Goal: Task Accomplishment & Management: Manage account settings

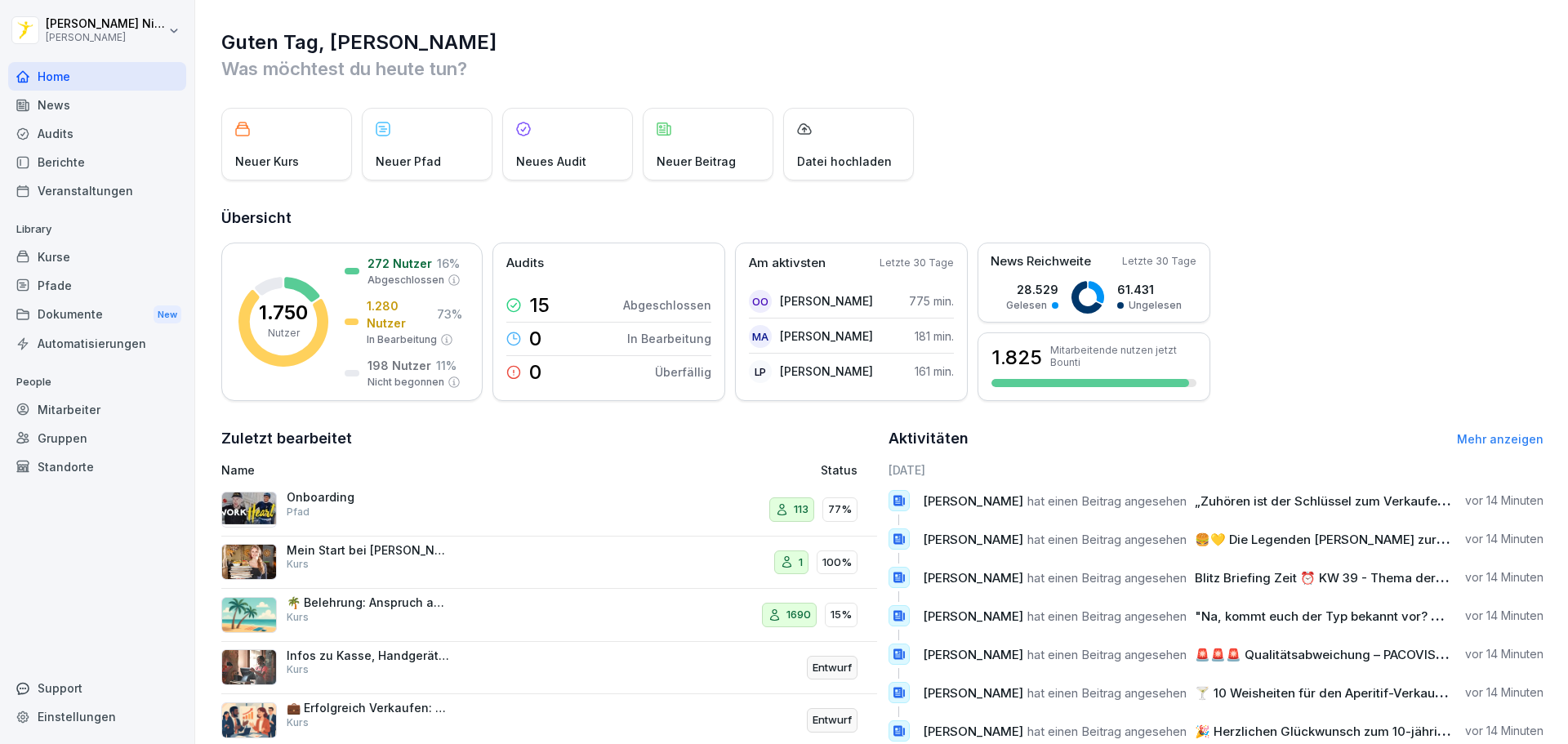
click at [63, 412] on div "Mitarbeiter" at bounding box center [97, 410] width 178 height 29
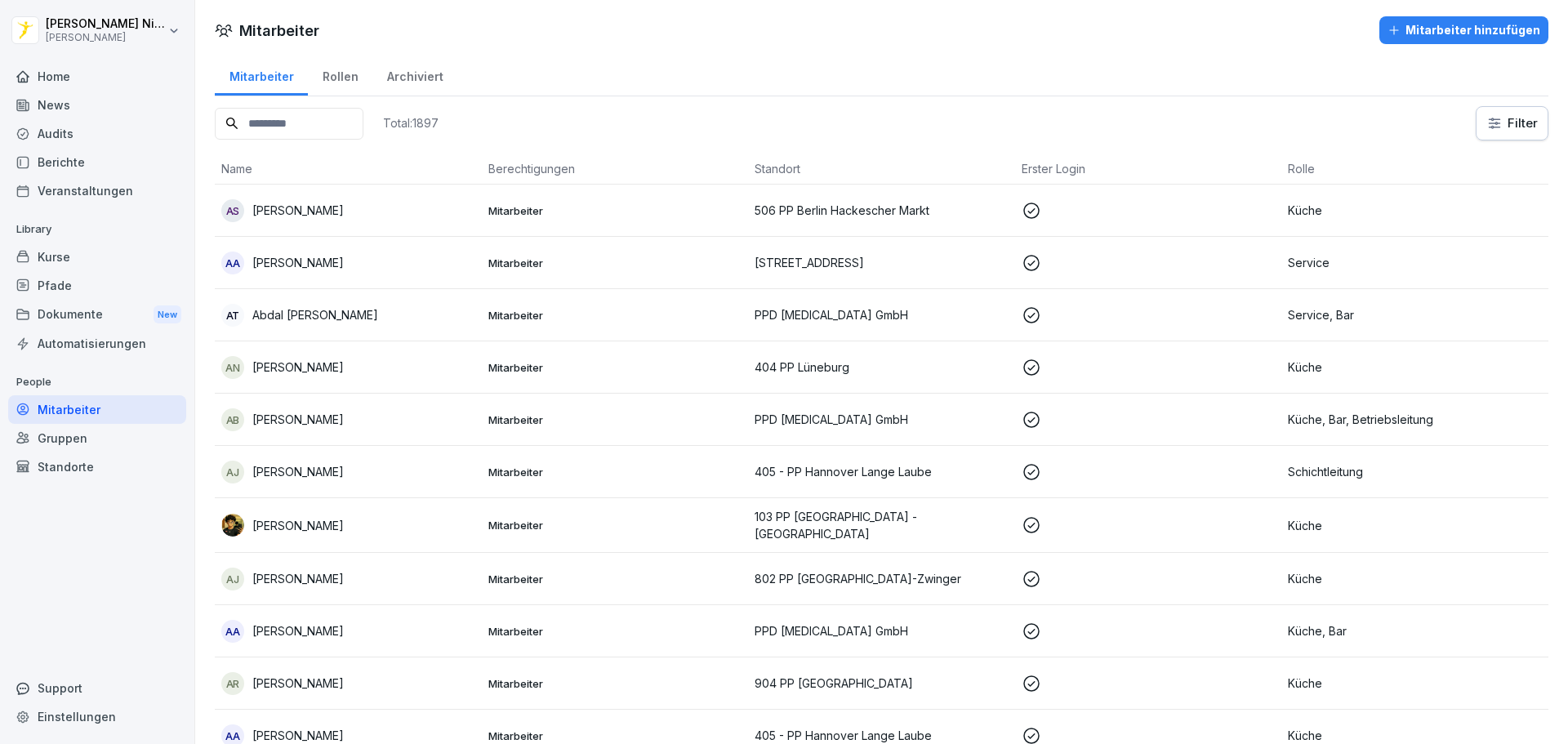
click at [313, 120] on input at bounding box center [289, 123] width 149 height 32
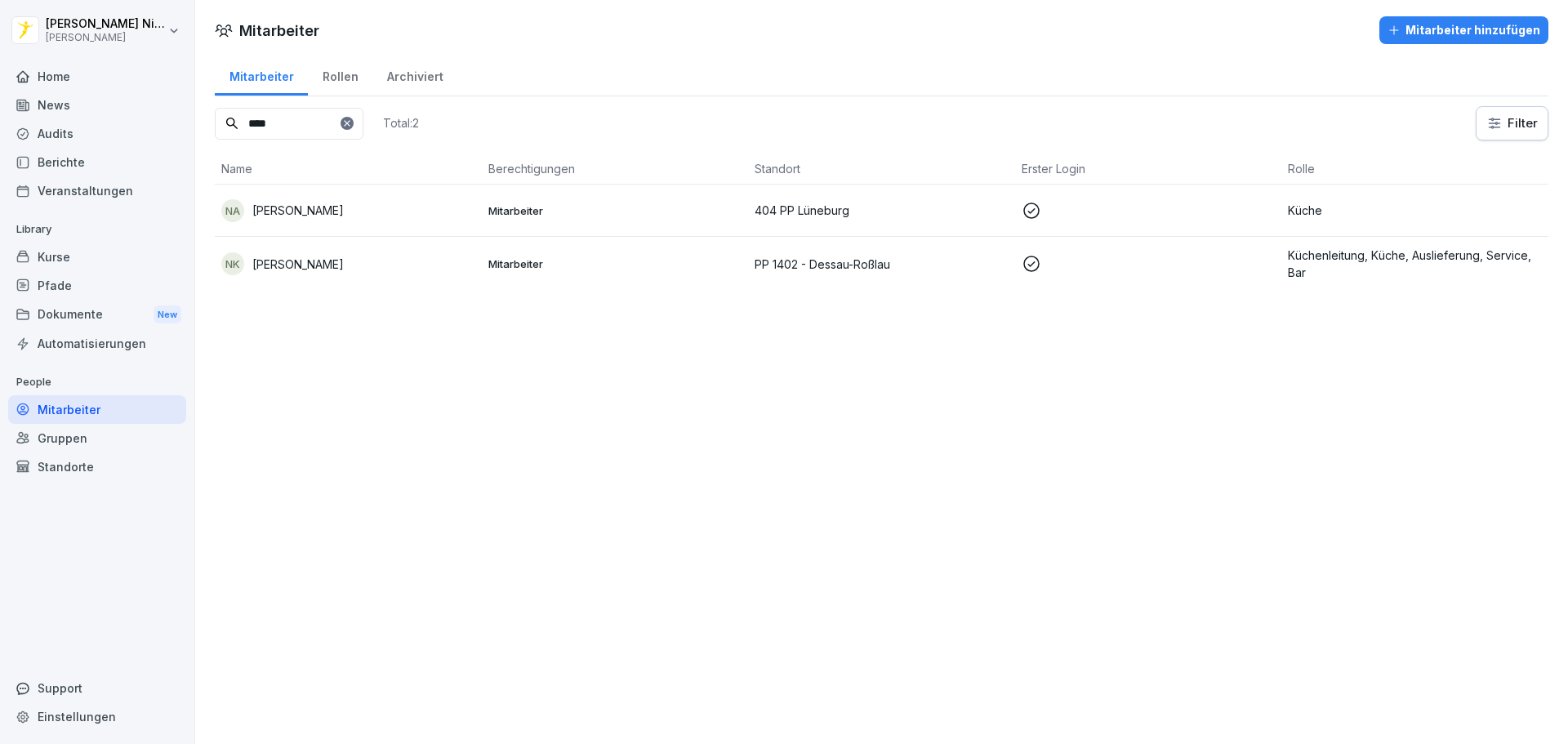
type input "****"
click at [258, 264] on p "Nouri Khalaf" at bounding box center [298, 264] width 91 height 17
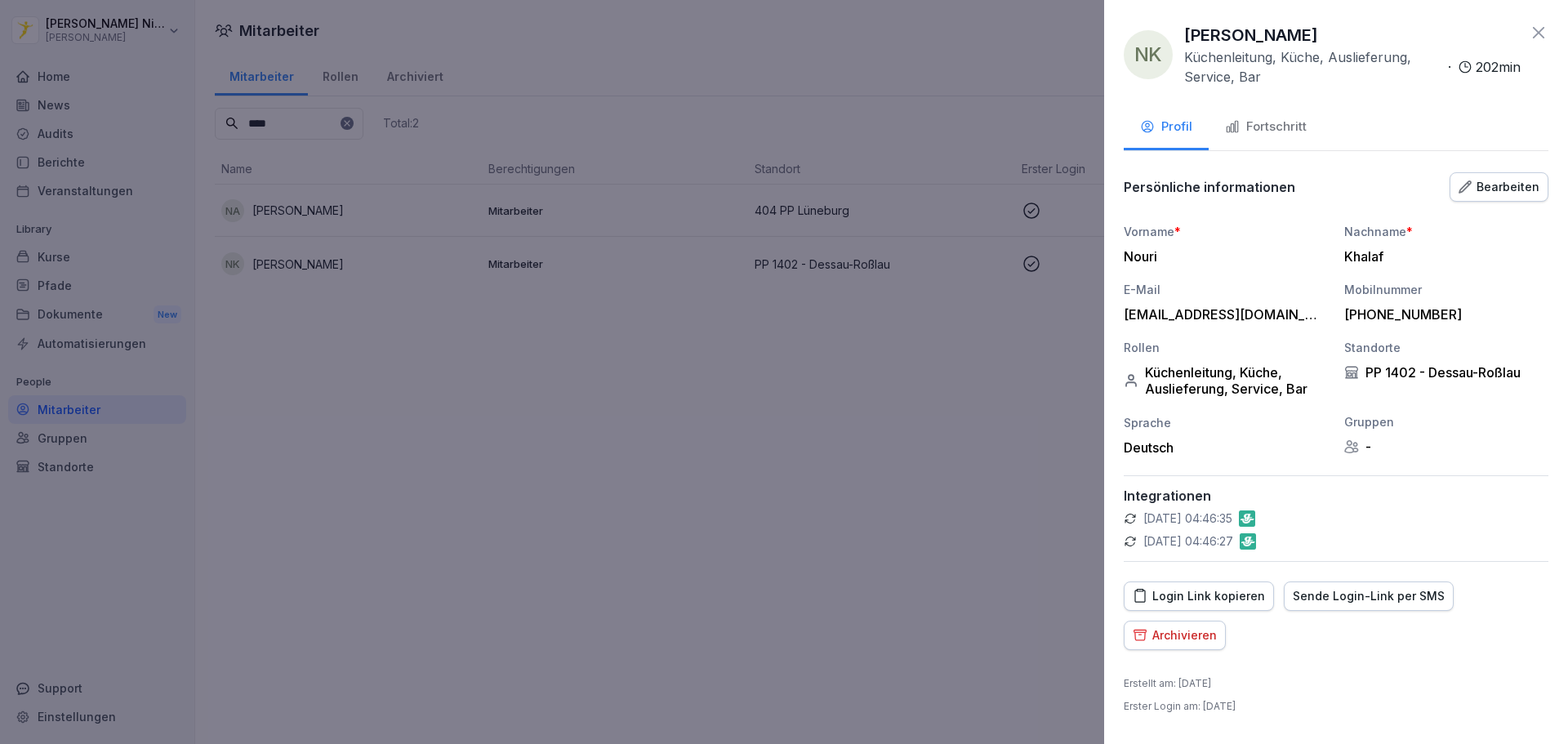
click at [1258, 130] on div "Fortschritt" at bounding box center [1266, 126] width 81 height 19
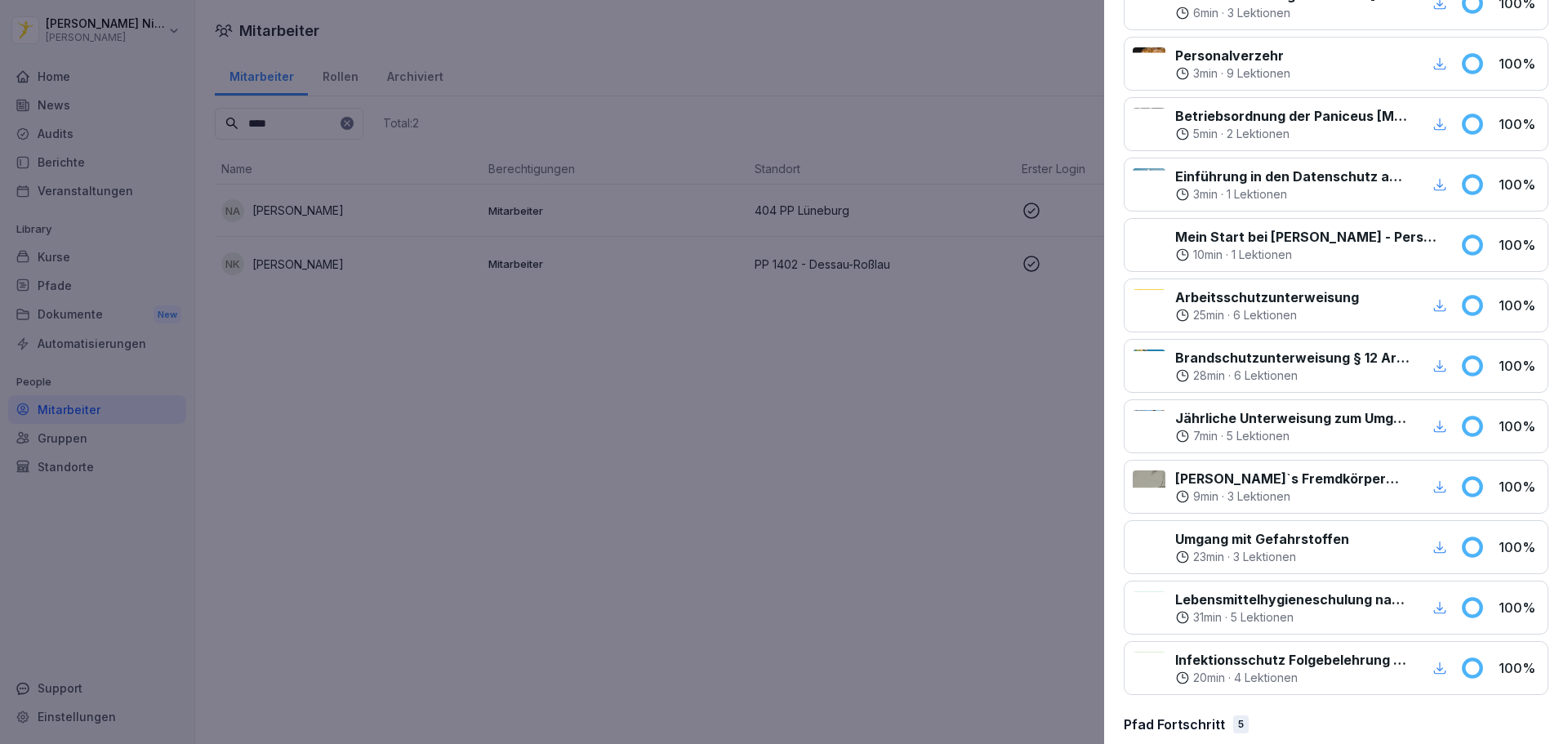
scroll to position [740, 0]
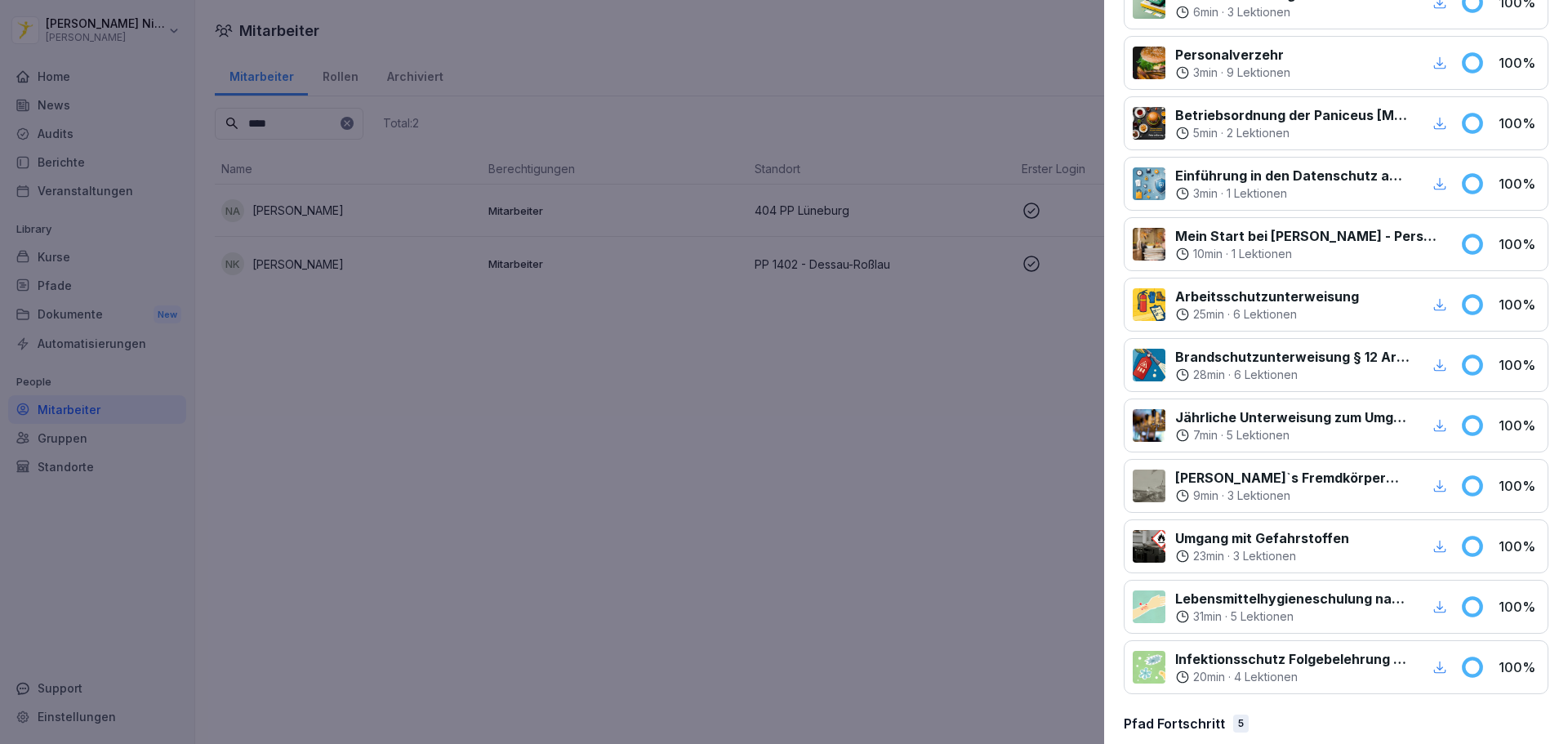
click at [1433, 670] on icon "button" at bounding box center [1440, 667] width 14 height 14
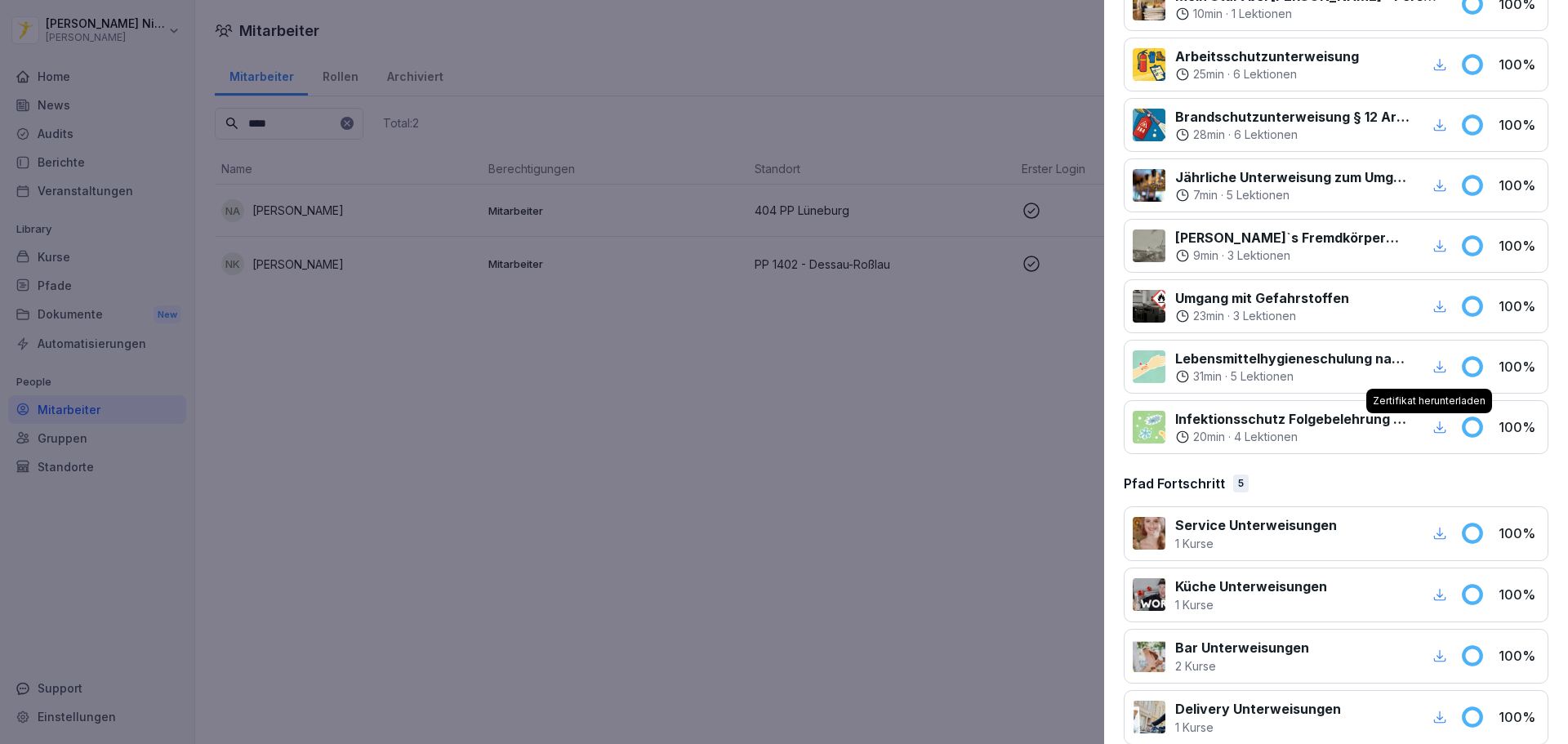
scroll to position [1065, 0]
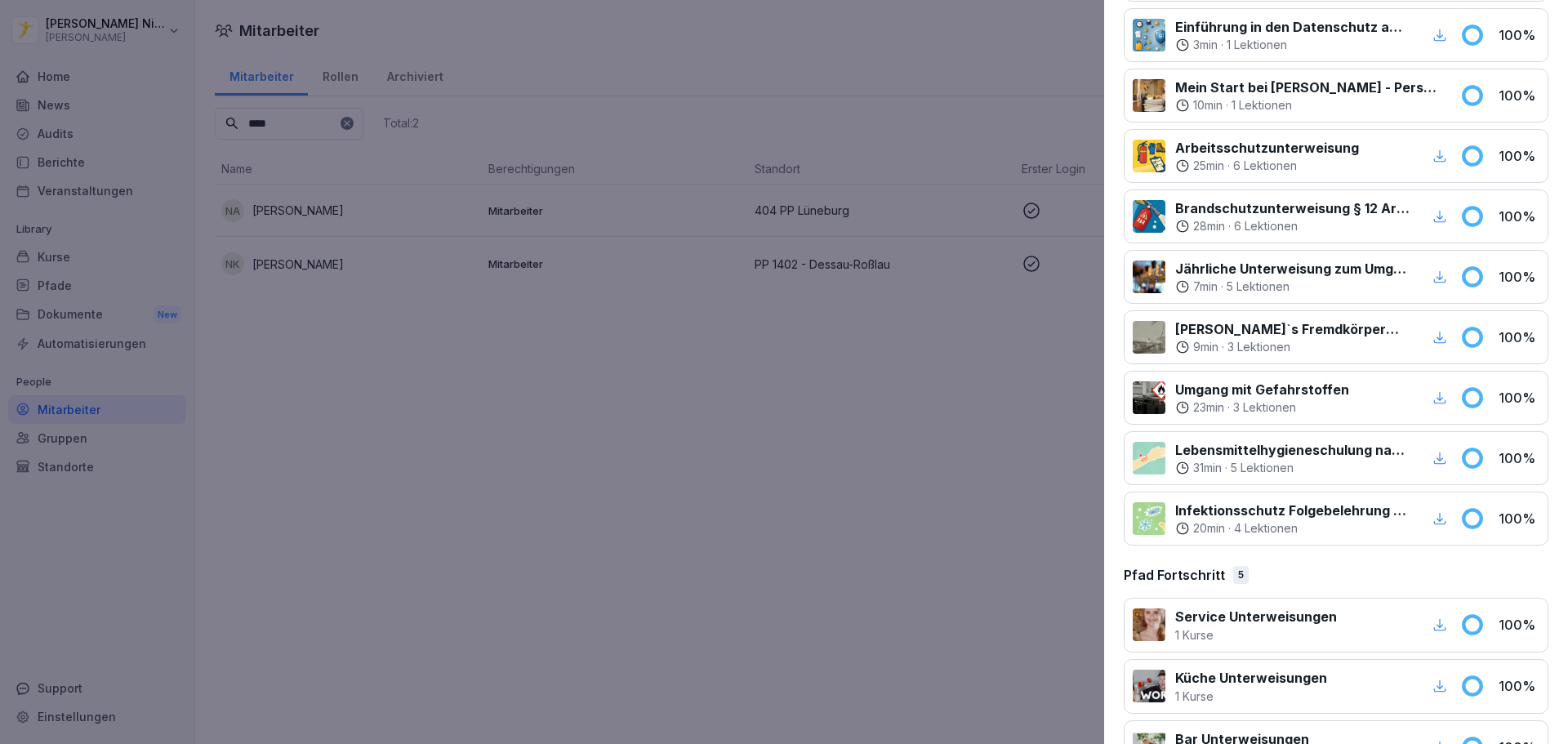
click at [1276, 516] on p "Infektionsschutz Folgebelehrung (nach §43 IfSG)" at bounding box center [1293, 511] width 235 height 20
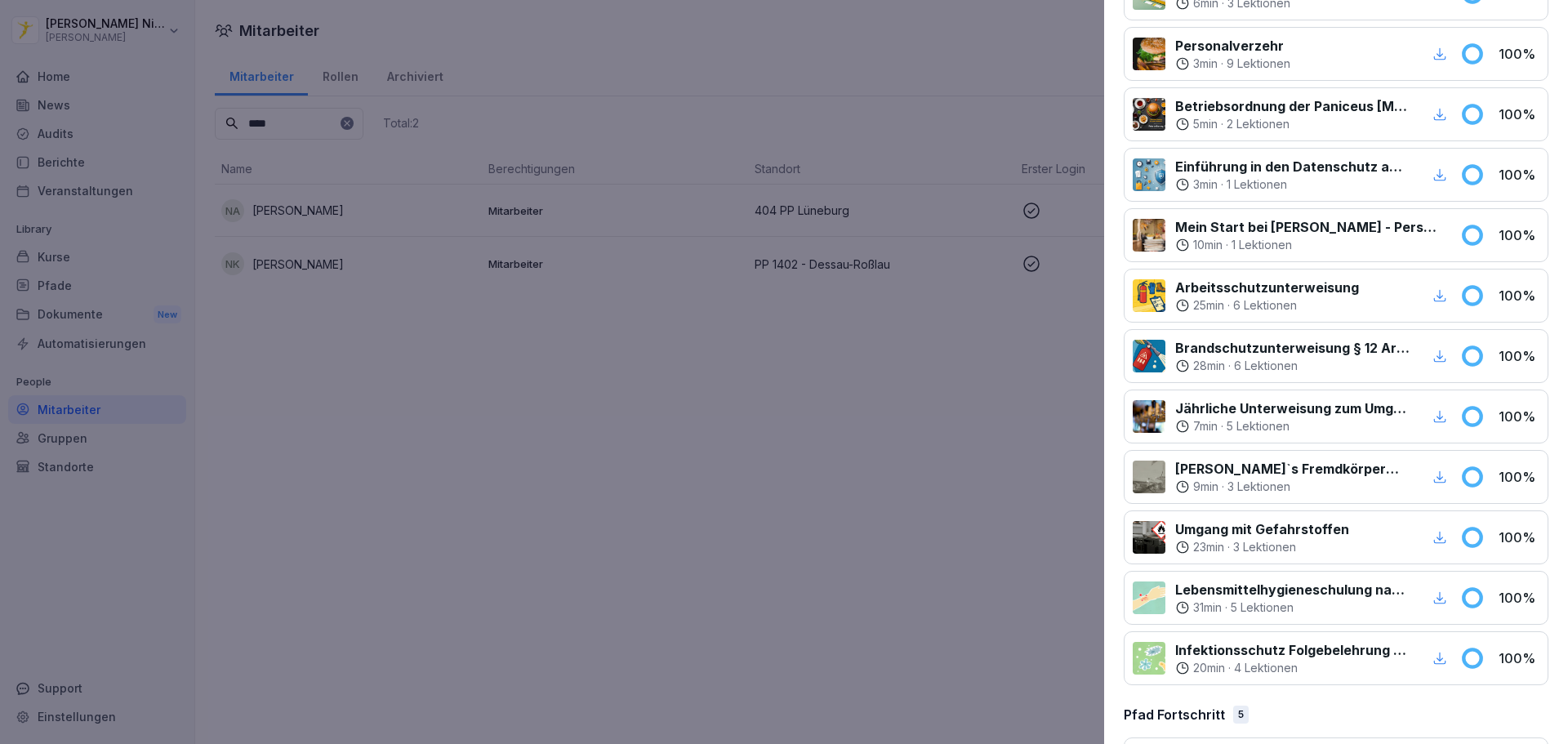
scroll to position [749, 0]
click at [1155, 358] on div at bounding box center [1149, 357] width 32 height 33
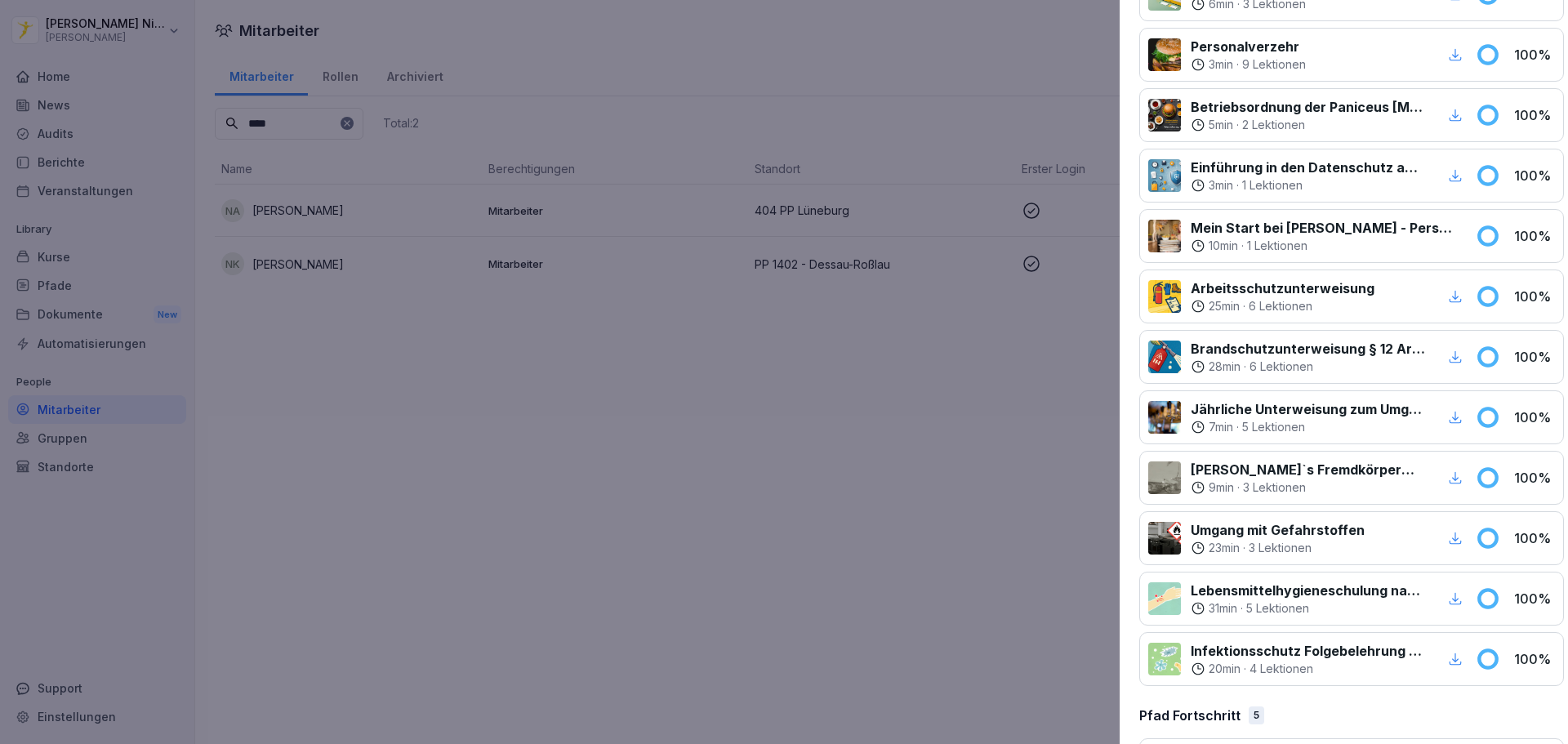
click at [601, 435] on div at bounding box center [784, 372] width 1568 height 744
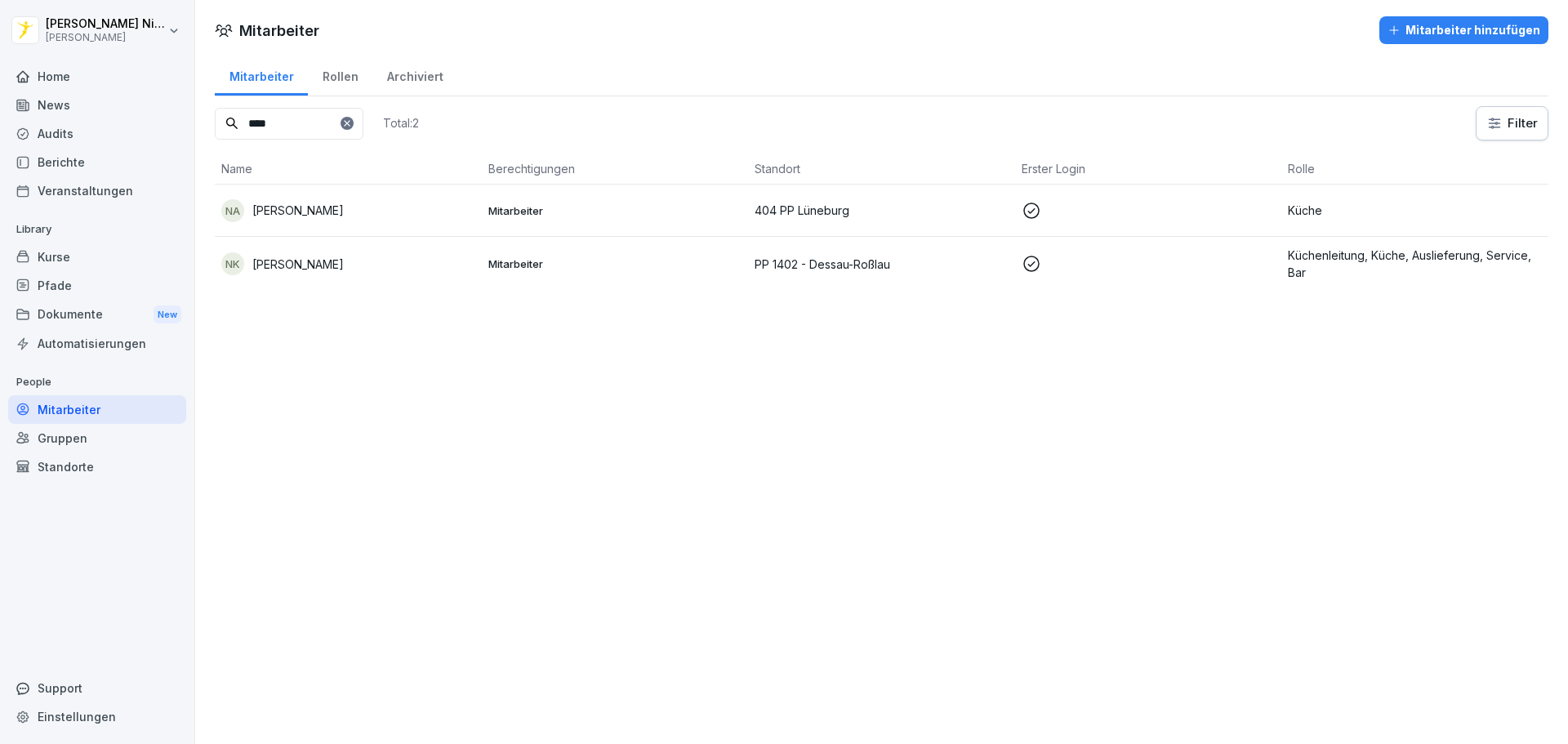
click at [75, 253] on div "Kurse" at bounding box center [97, 257] width 178 height 29
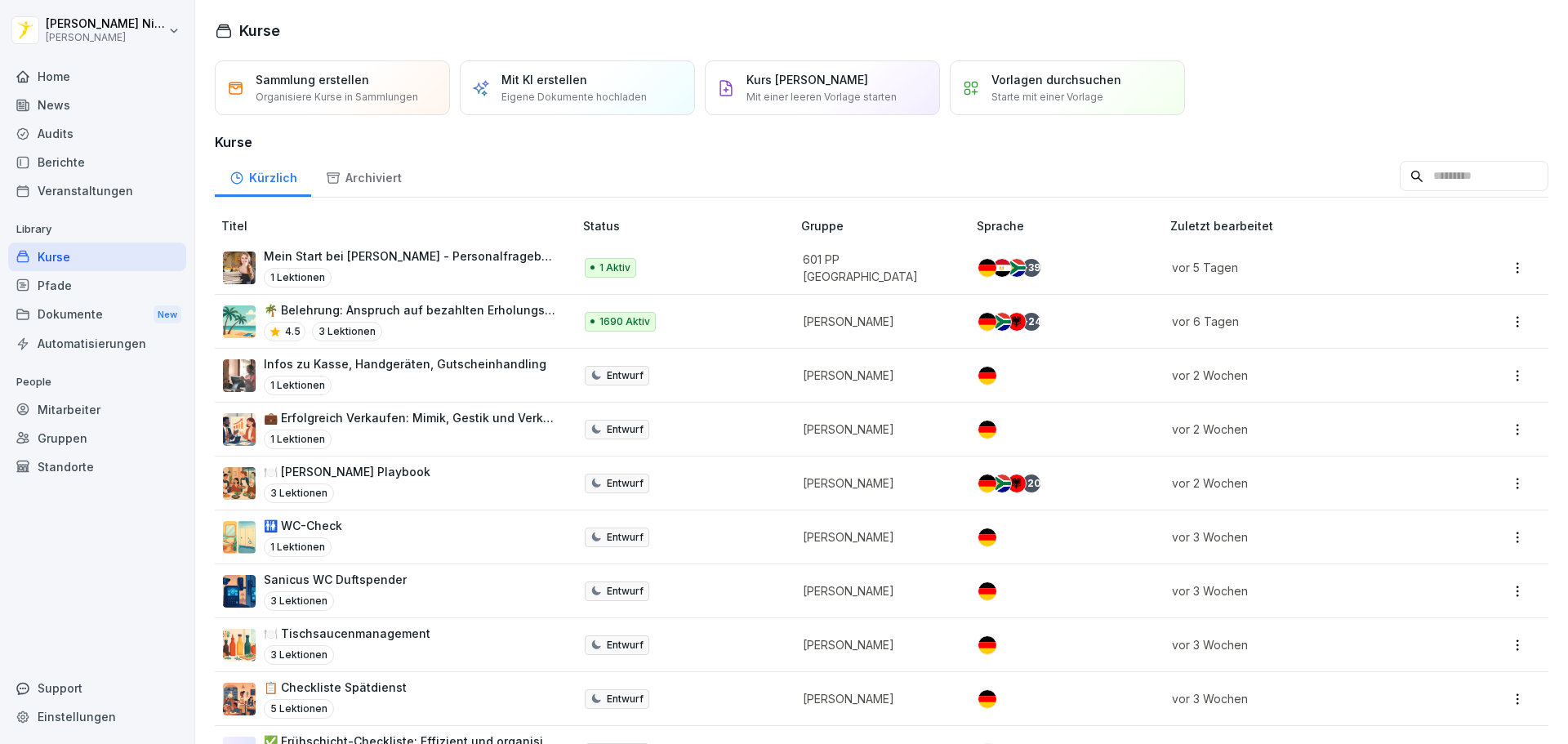
click at [75, 281] on div "Pfade" at bounding box center [97, 285] width 178 height 29
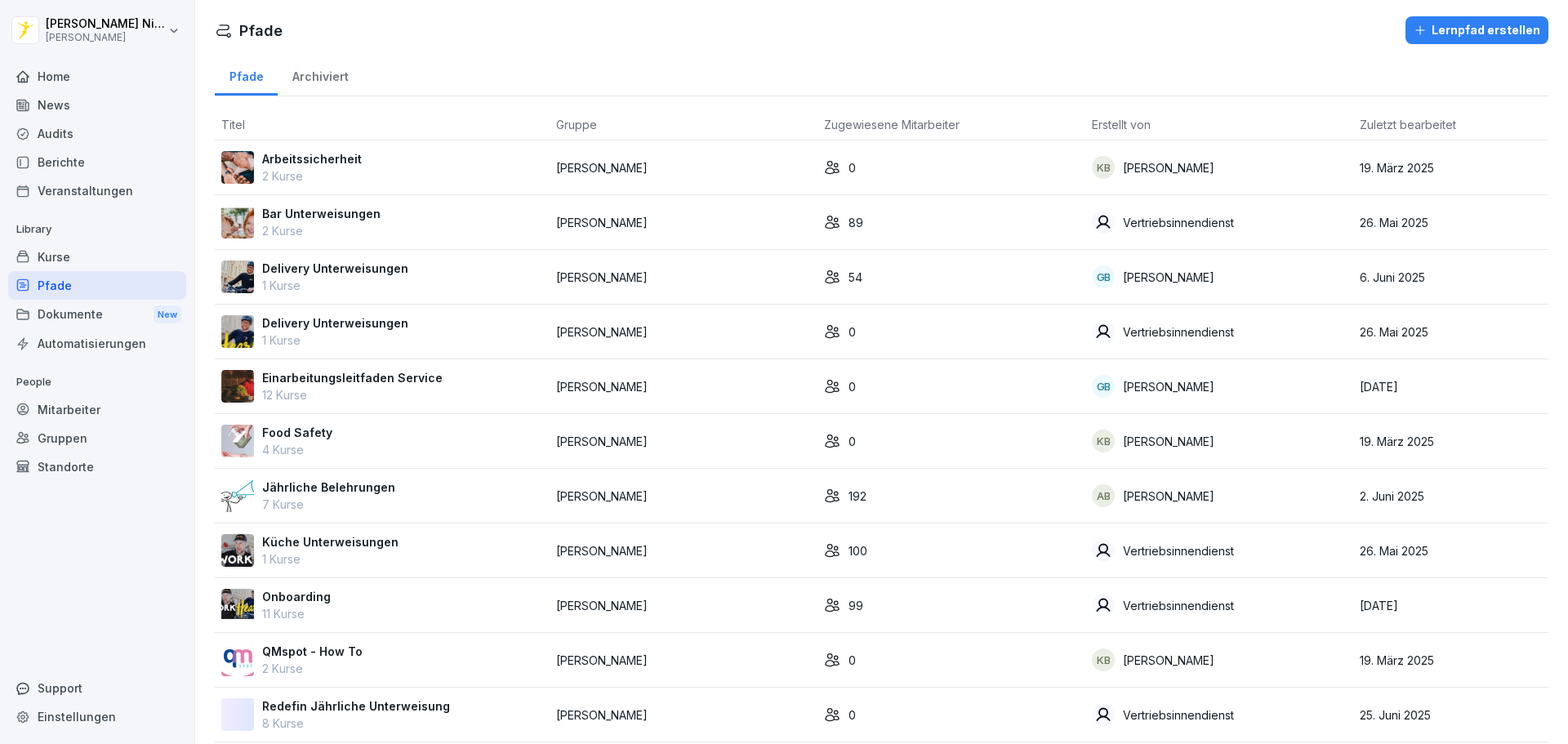
scroll to position [133, 0]
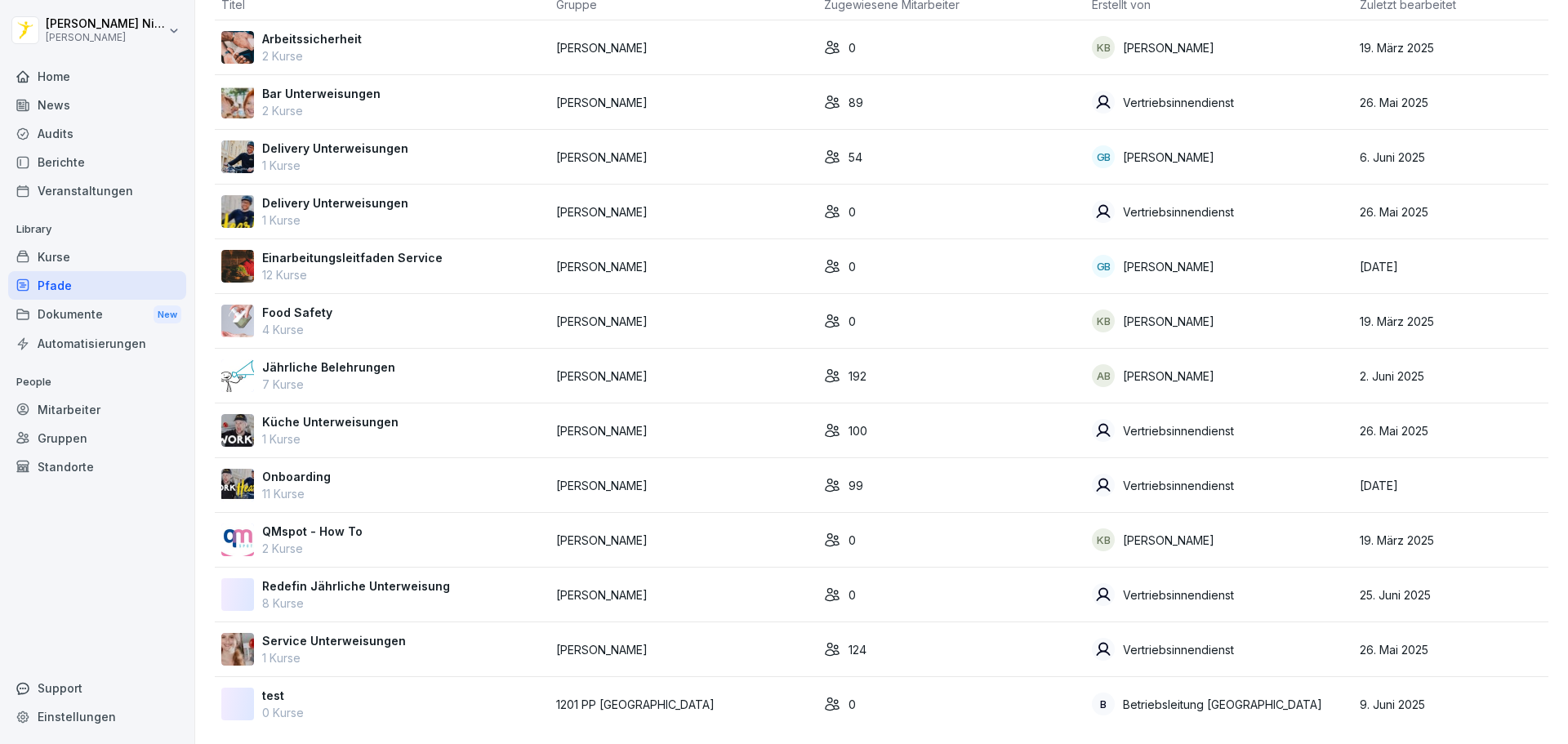
click at [343, 358] on p "Jährliche Belehrungen" at bounding box center [328, 367] width 133 height 17
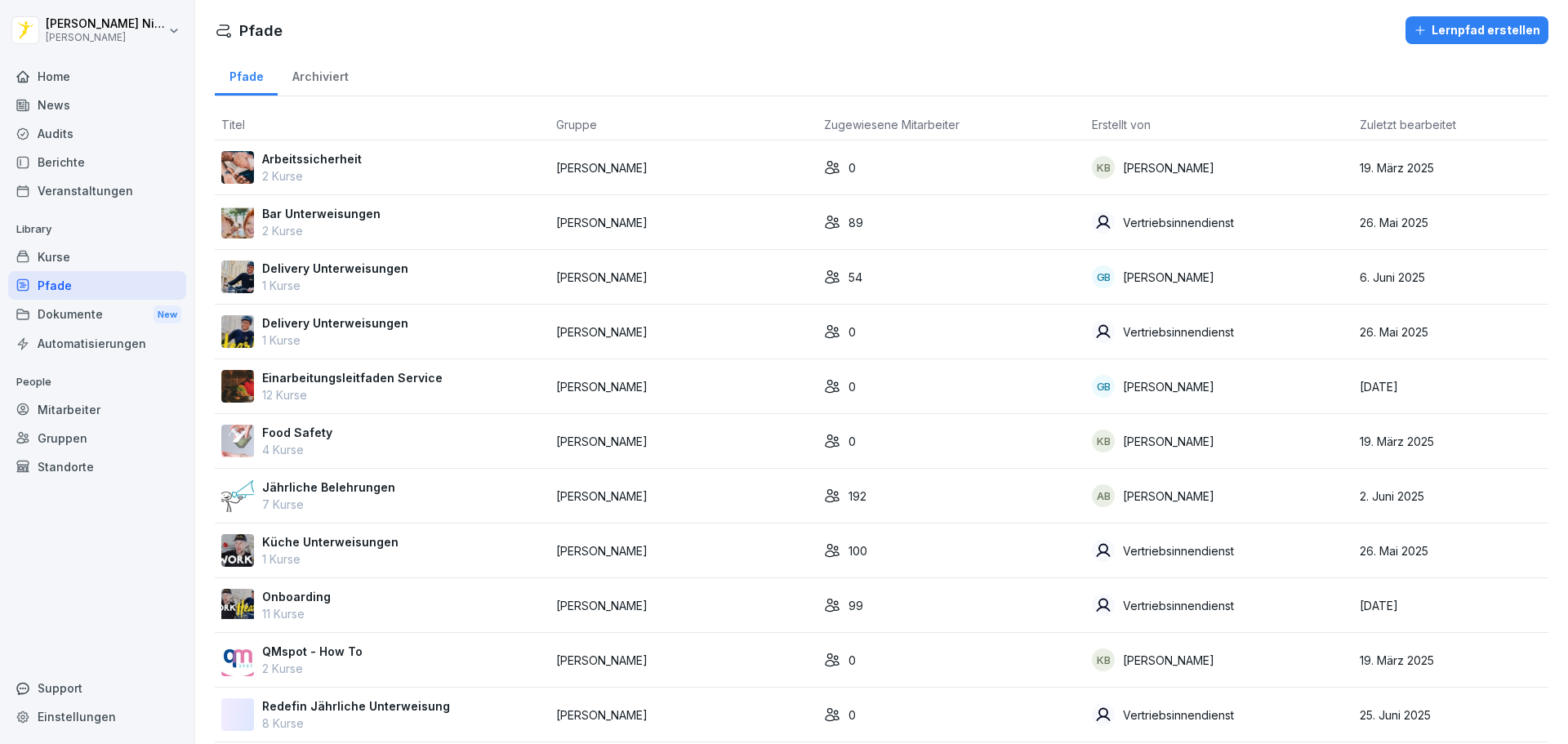
click at [329, 552] on p "1 Kurse" at bounding box center [329, 559] width 136 height 17
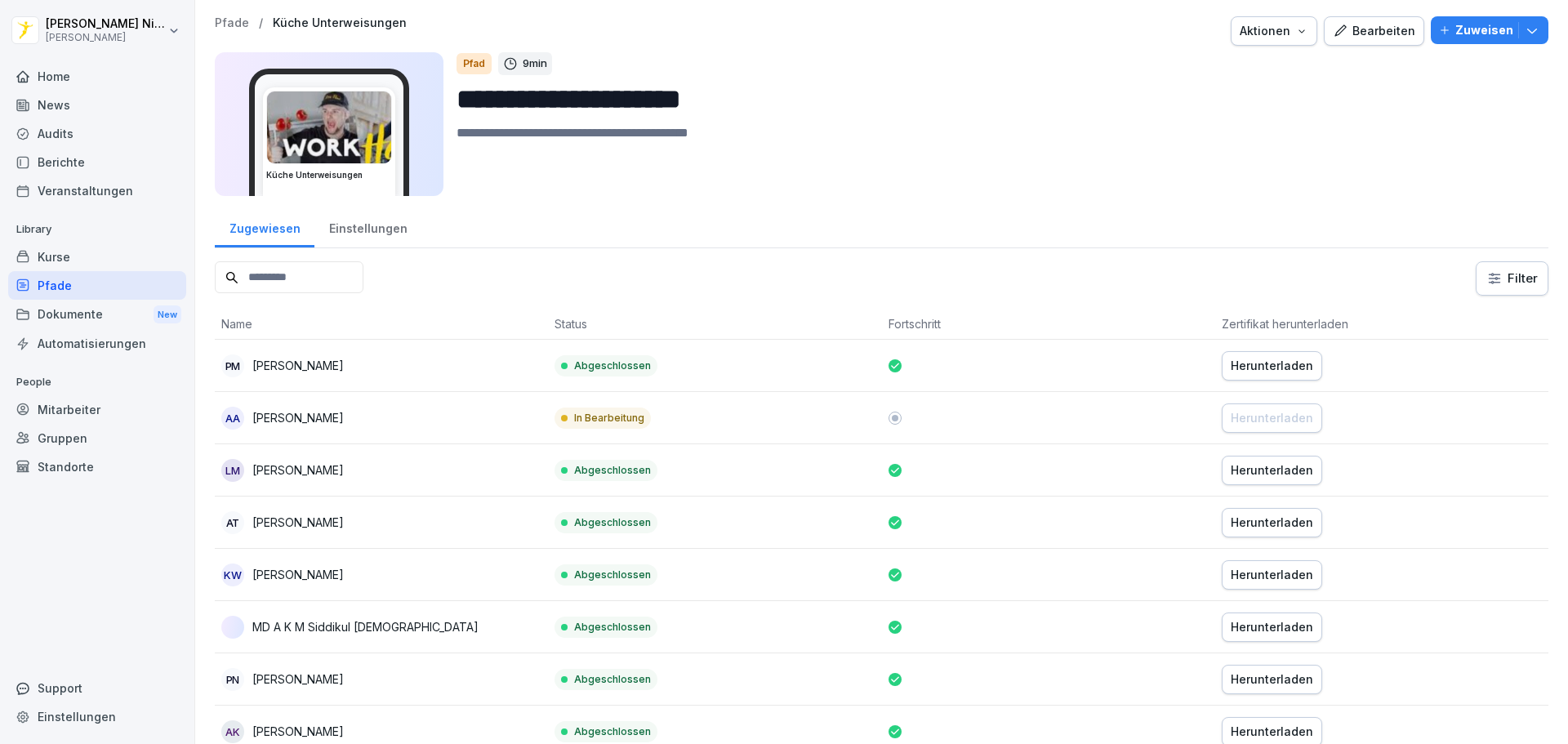
click at [338, 364] on p "[PERSON_NAME]" at bounding box center [298, 365] width 91 height 17
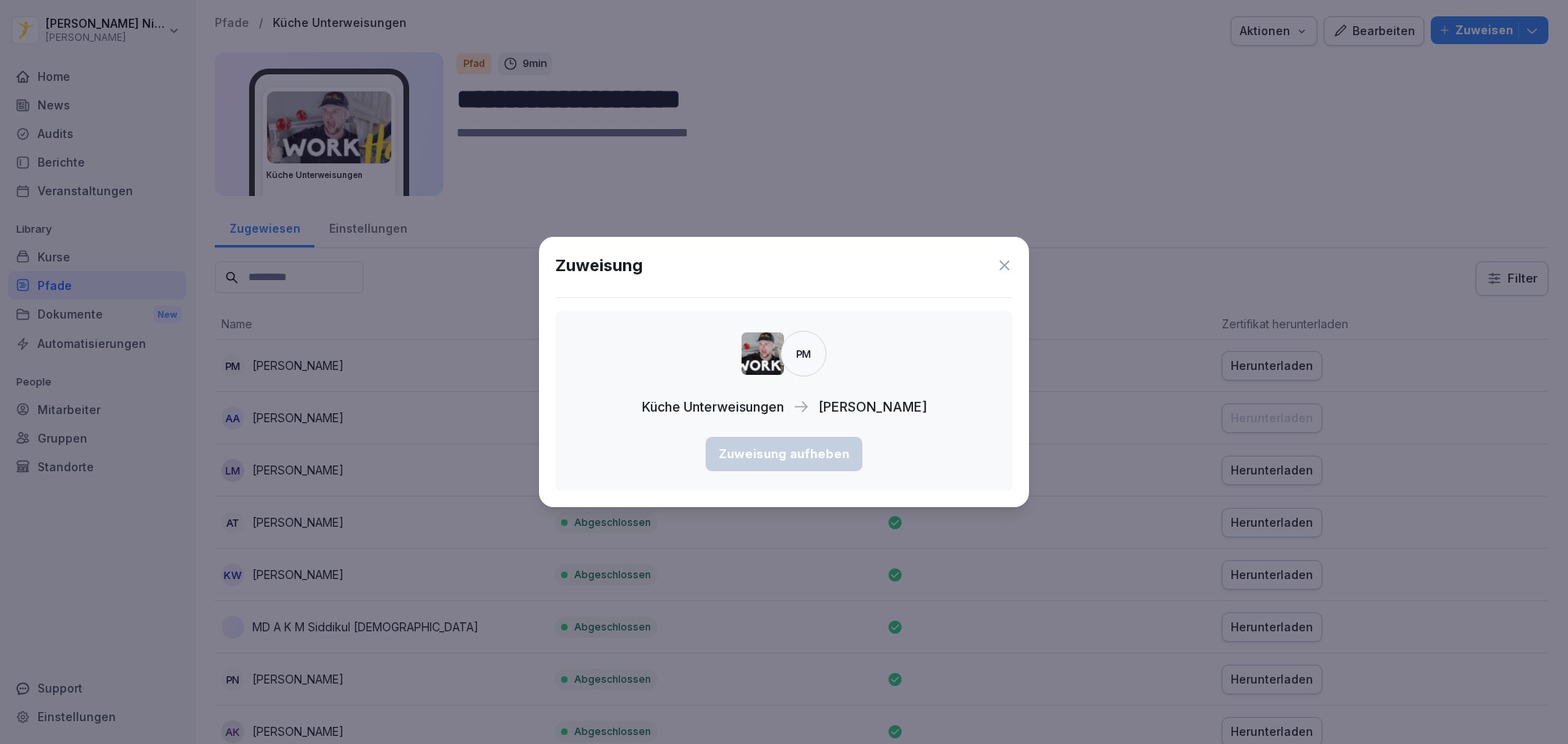
click at [1007, 261] on icon at bounding box center [1005, 265] width 16 height 16
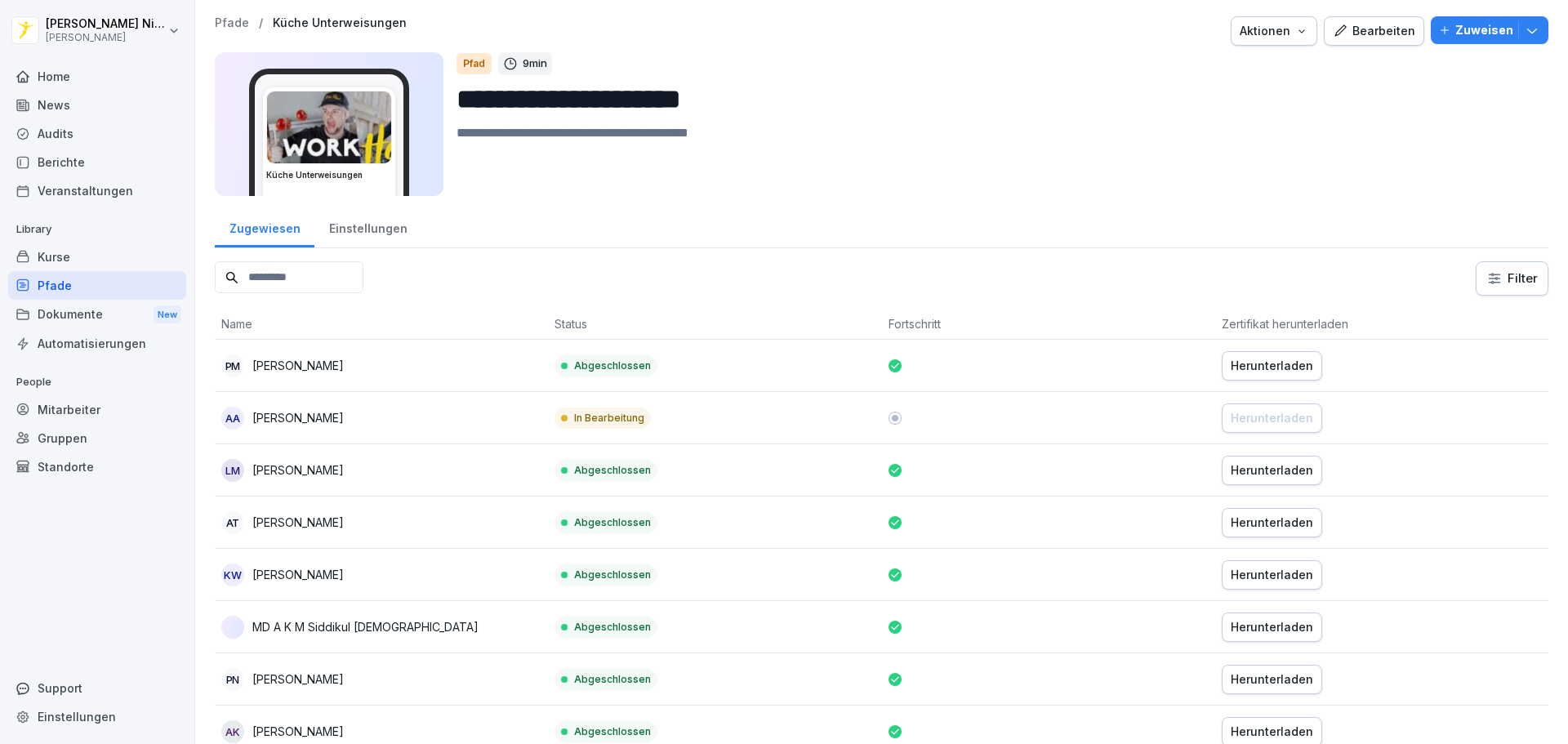
click at [357, 224] on div "Einstellungen" at bounding box center [367, 227] width 107 height 42
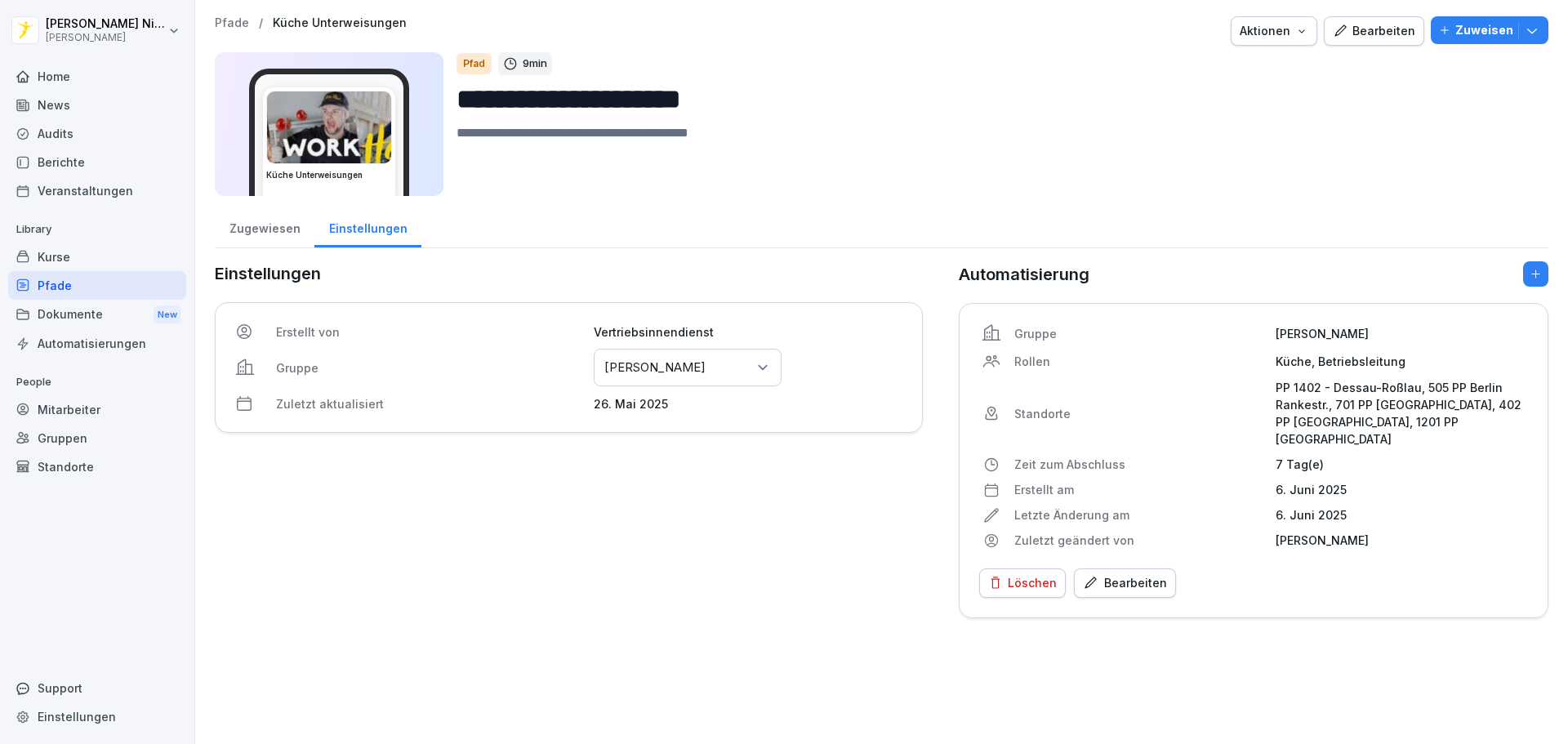
click at [287, 233] on div "Zugewiesen" at bounding box center [264, 227] width 99 height 42
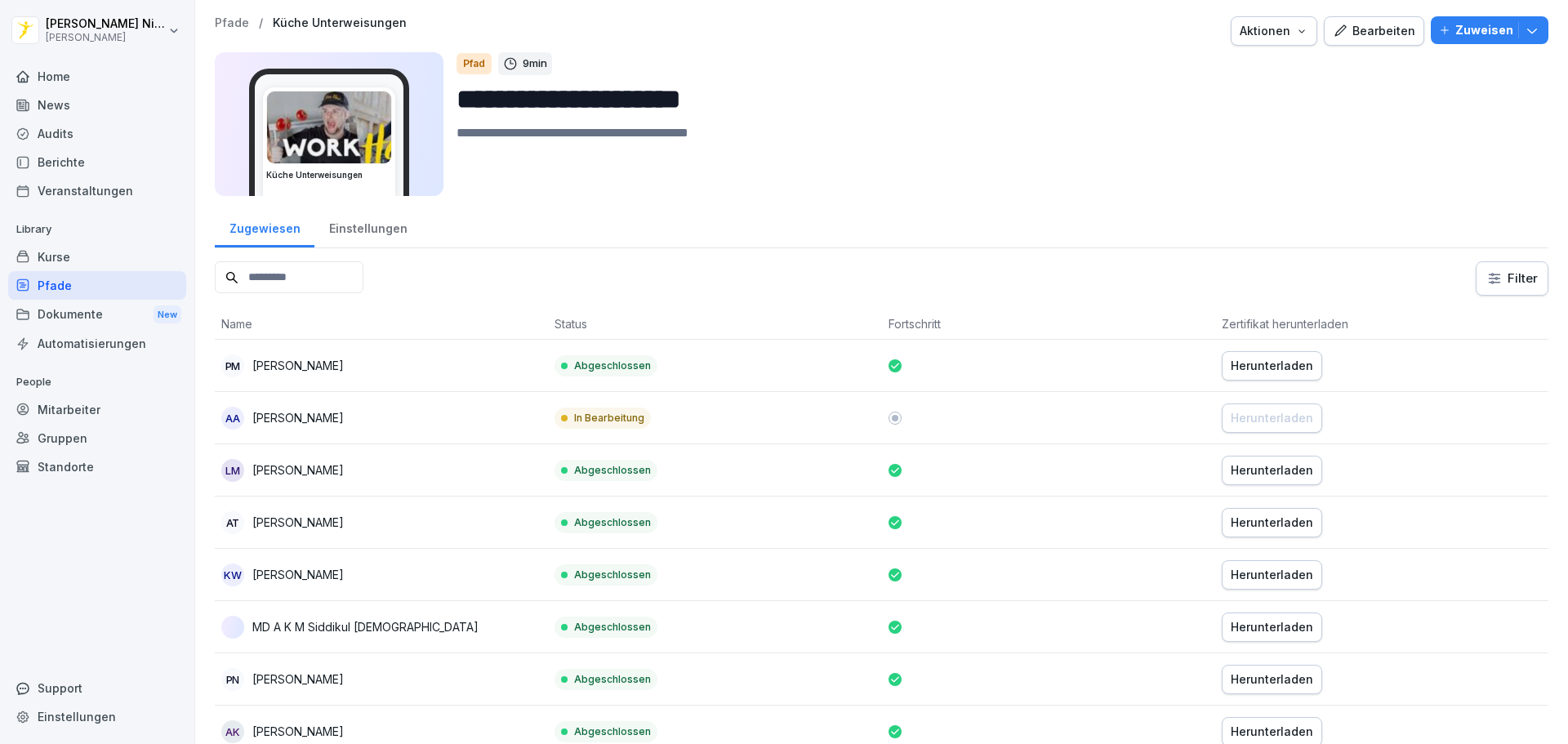
click at [316, 163] on img at bounding box center [329, 127] width 124 height 72
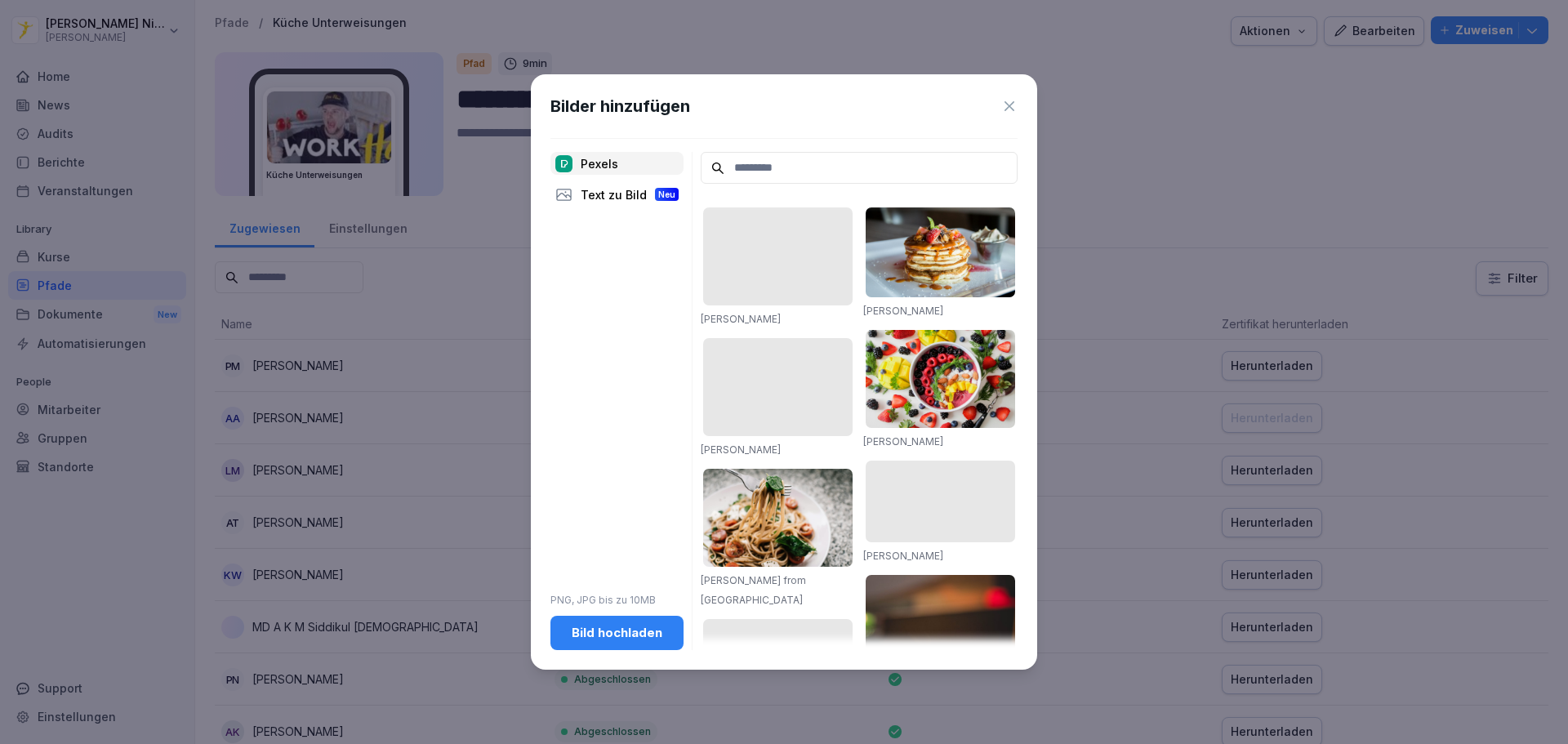
click at [1008, 108] on icon at bounding box center [1009, 107] width 16 height 16
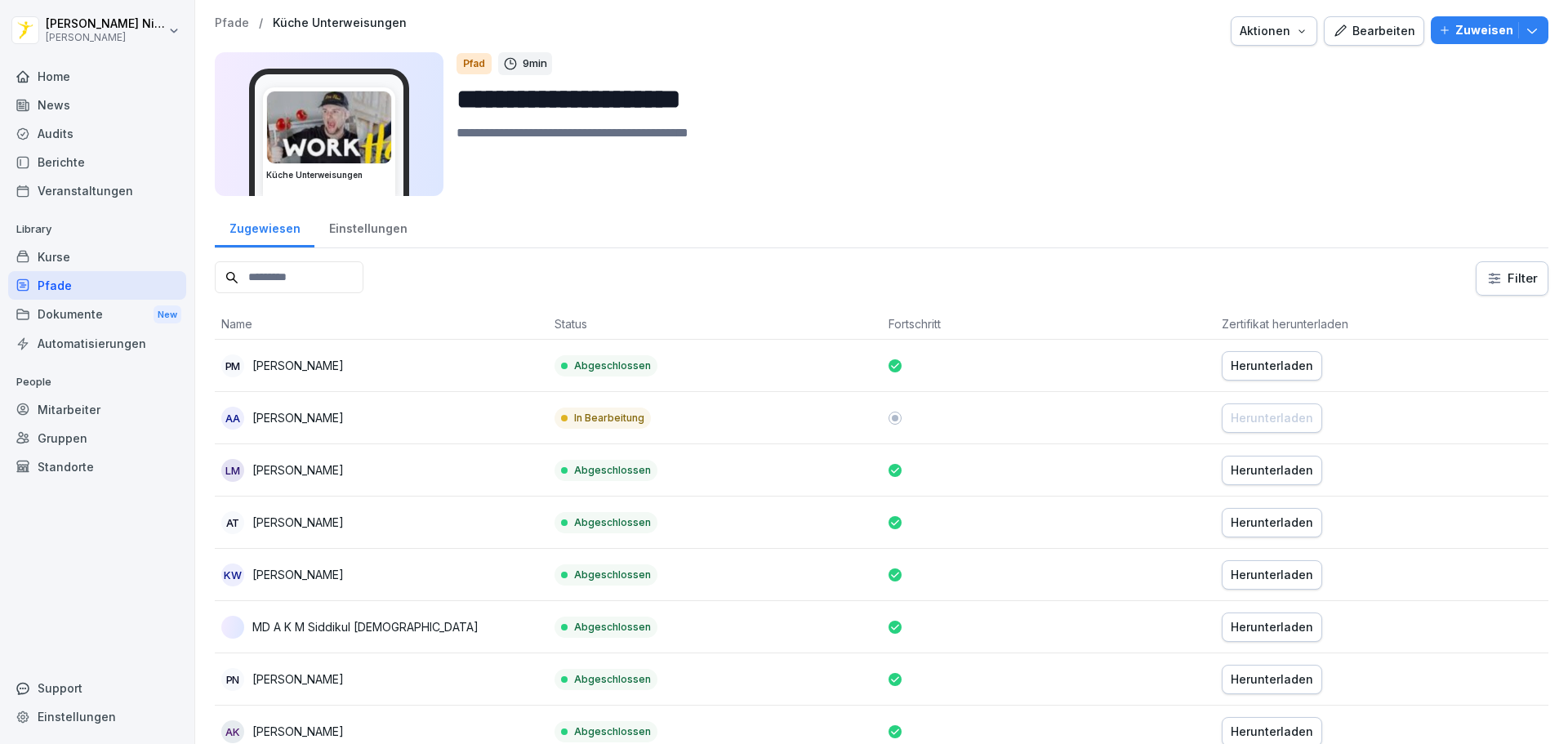
click at [56, 251] on div "Kurse" at bounding box center [97, 257] width 178 height 29
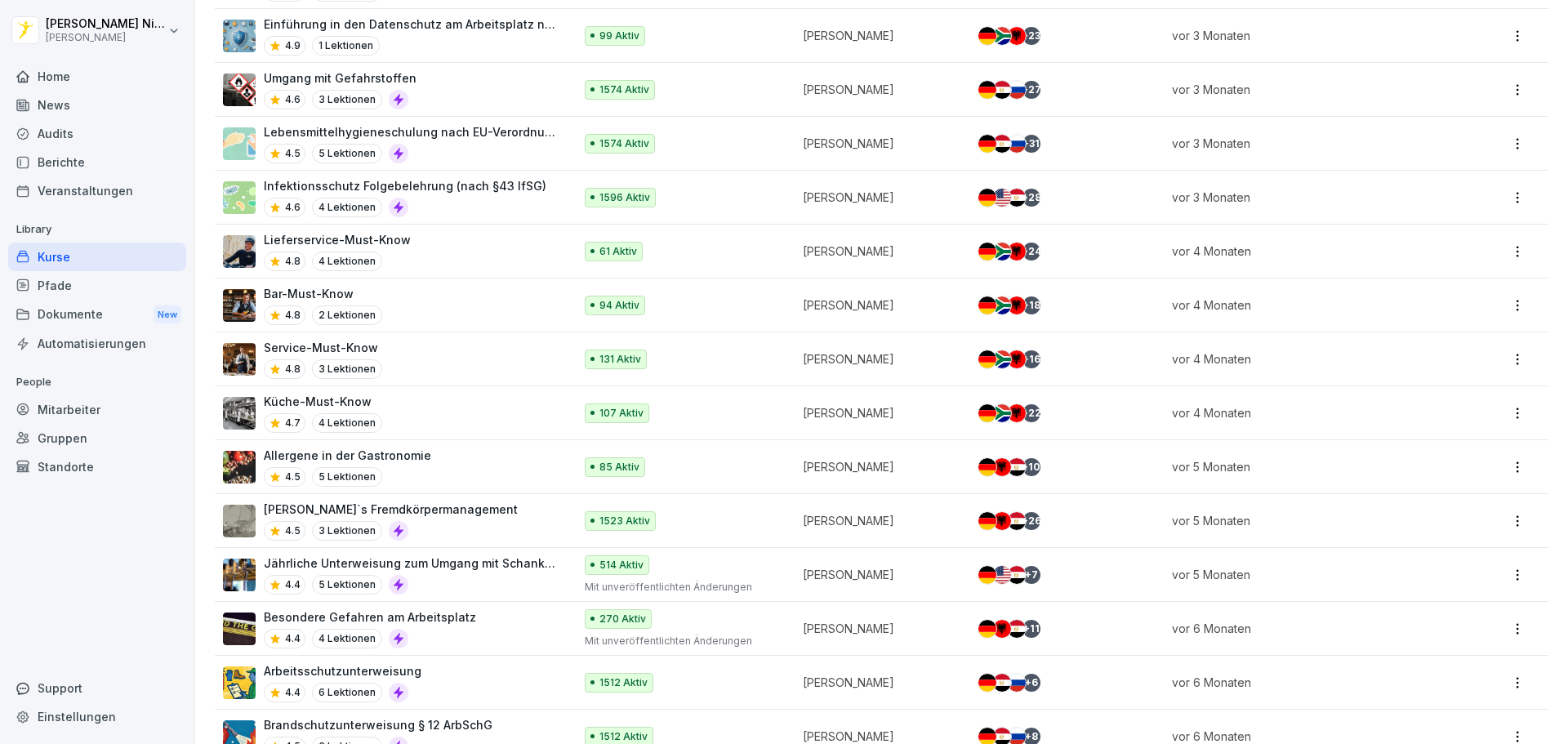
scroll to position [1958, 0]
click at [349, 397] on p "Küche-Must-Know" at bounding box center [322, 400] width 118 height 17
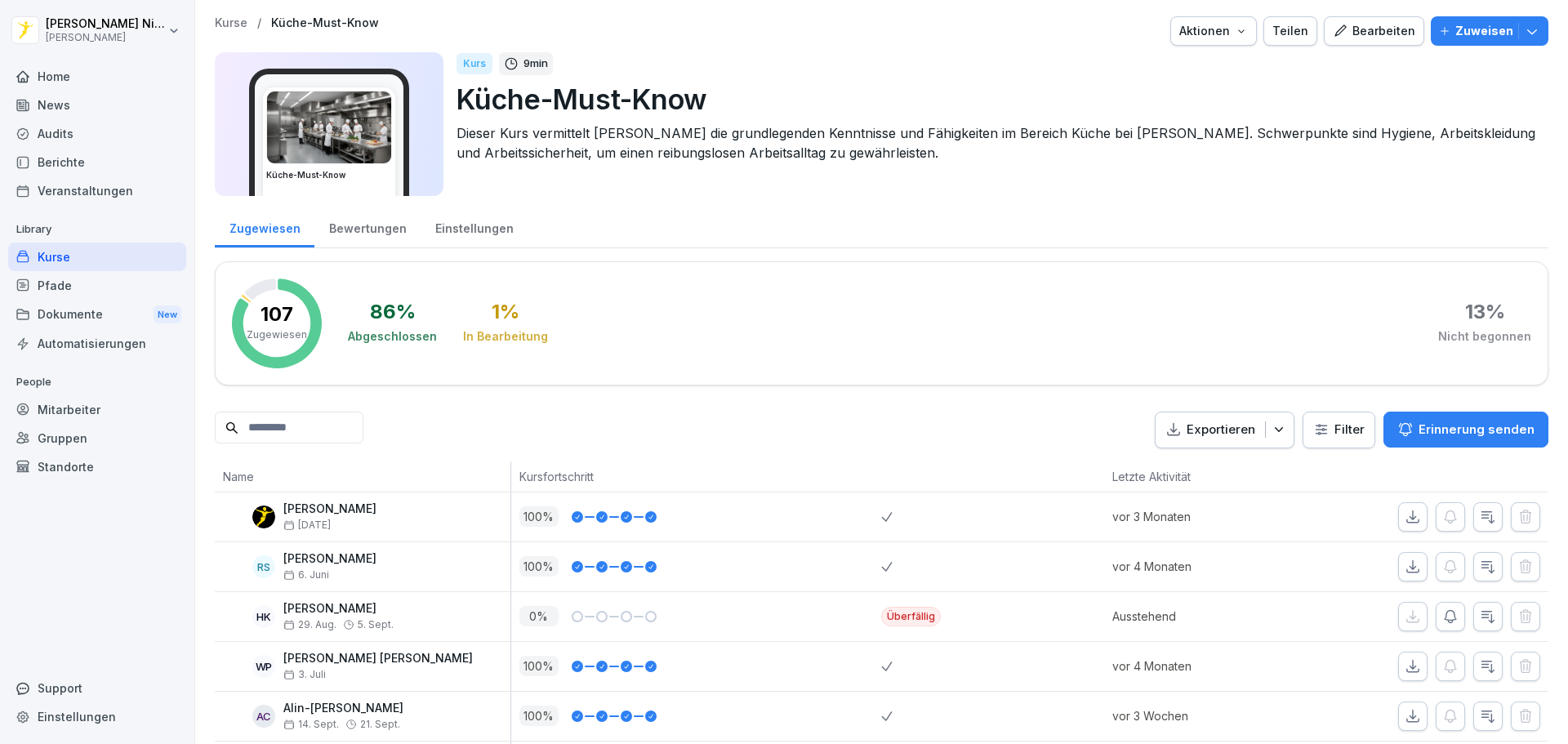
click at [475, 230] on div "Einstellungen" at bounding box center [474, 227] width 107 height 42
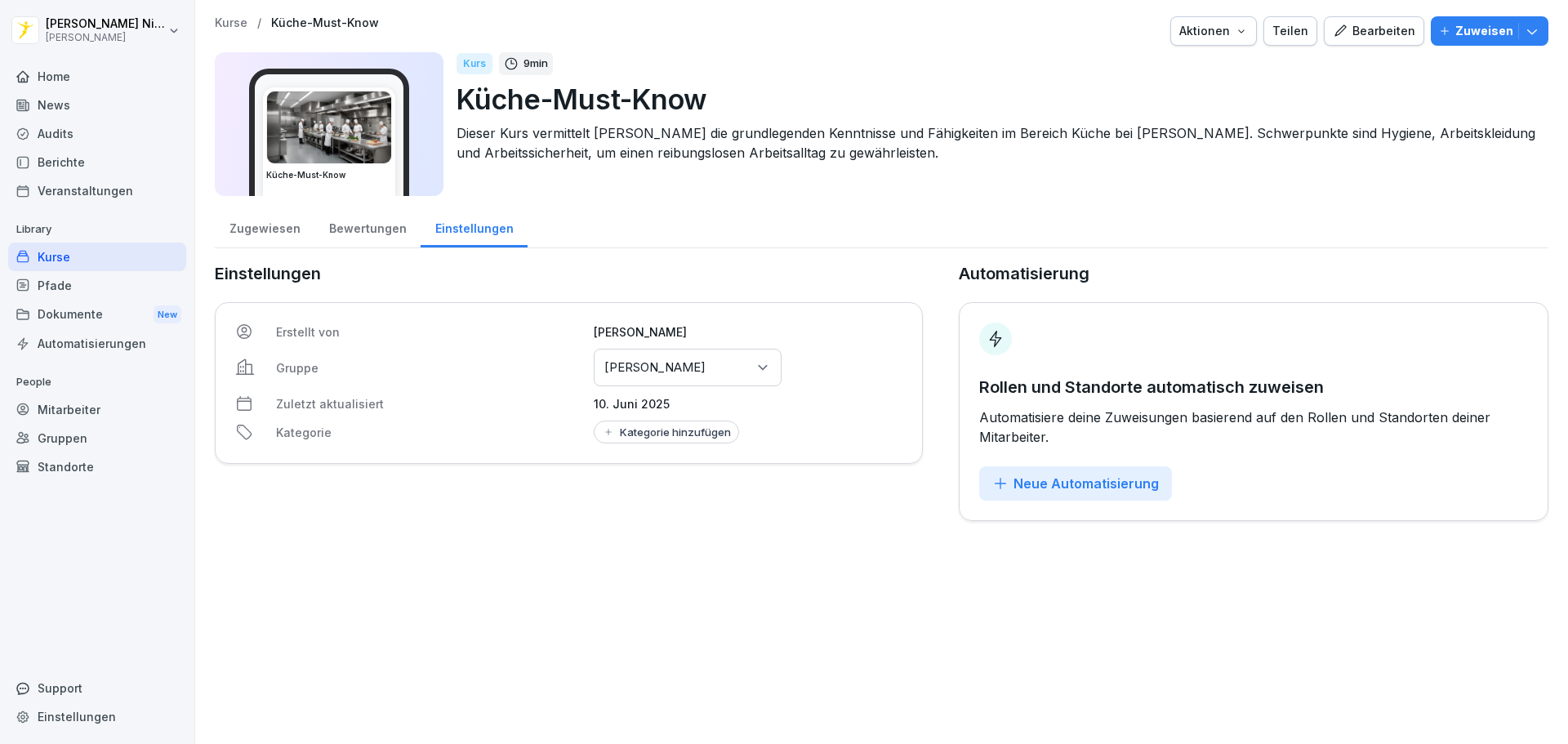
click at [379, 241] on div "Bewertungen" at bounding box center [367, 227] width 107 height 42
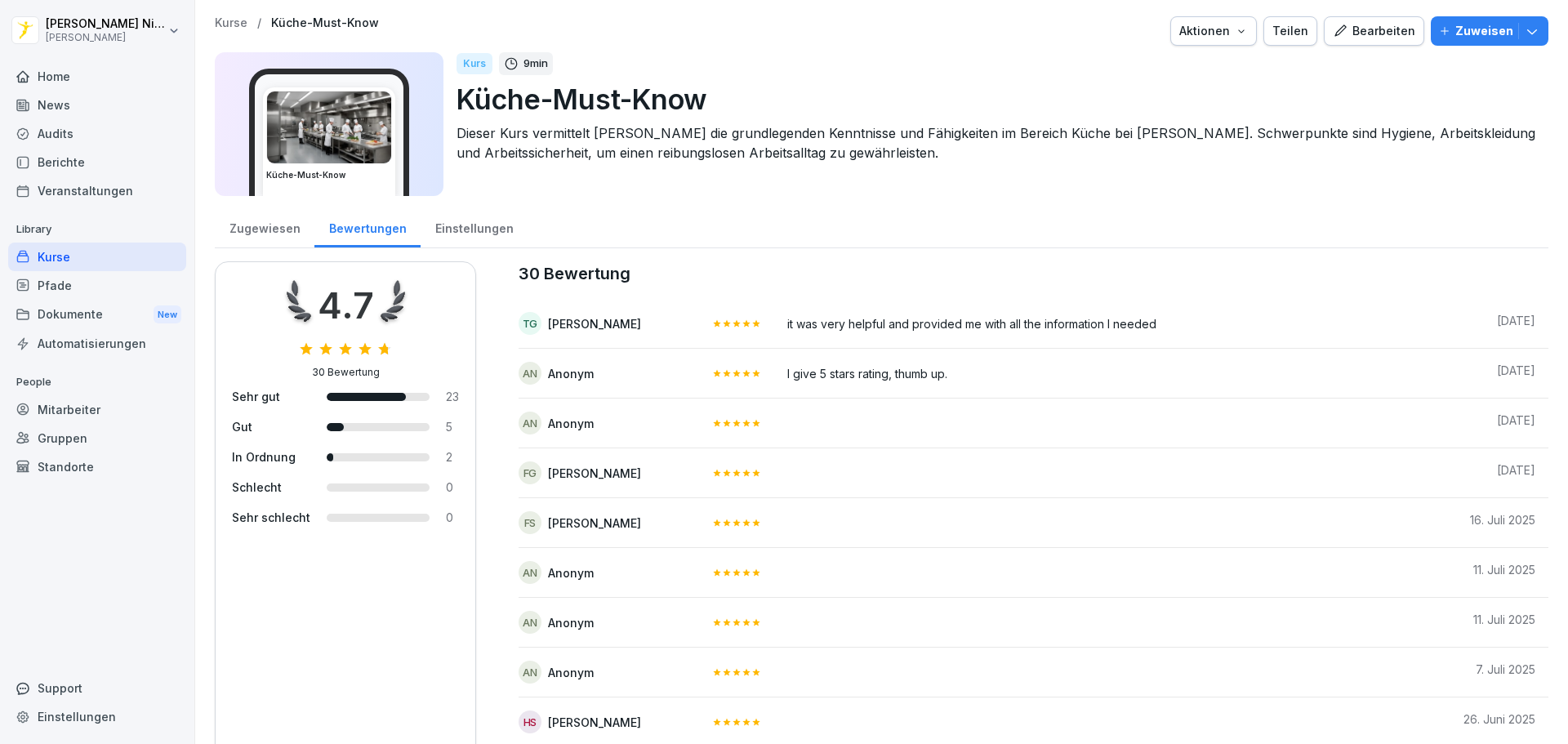
click at [1356, 32] on div "Bearbeiten" at bounding box center [1373, 31] width 82 height 18
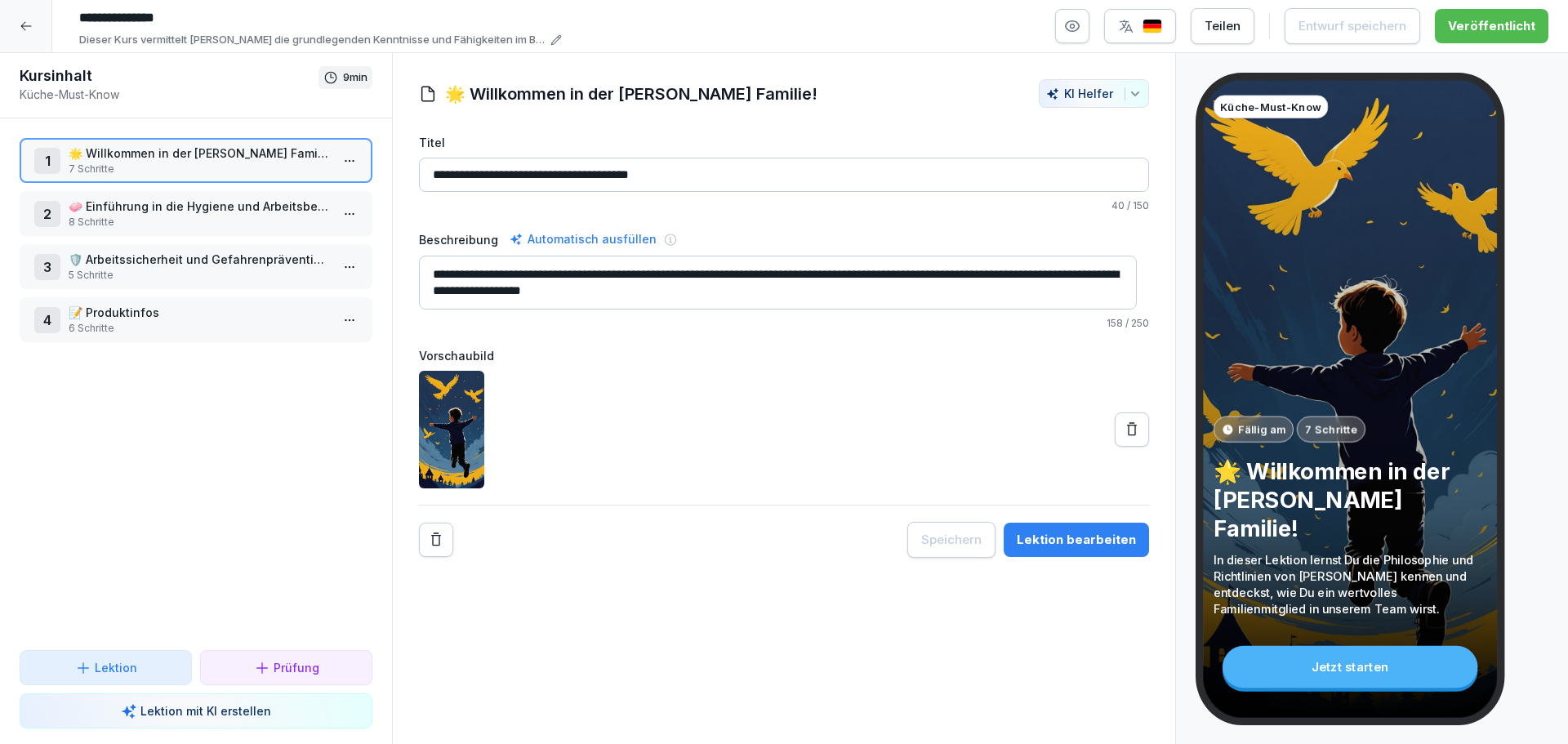
click at [212, 215] on p "8 Schritte" at bounding box center [199, 222] width 261 height 14
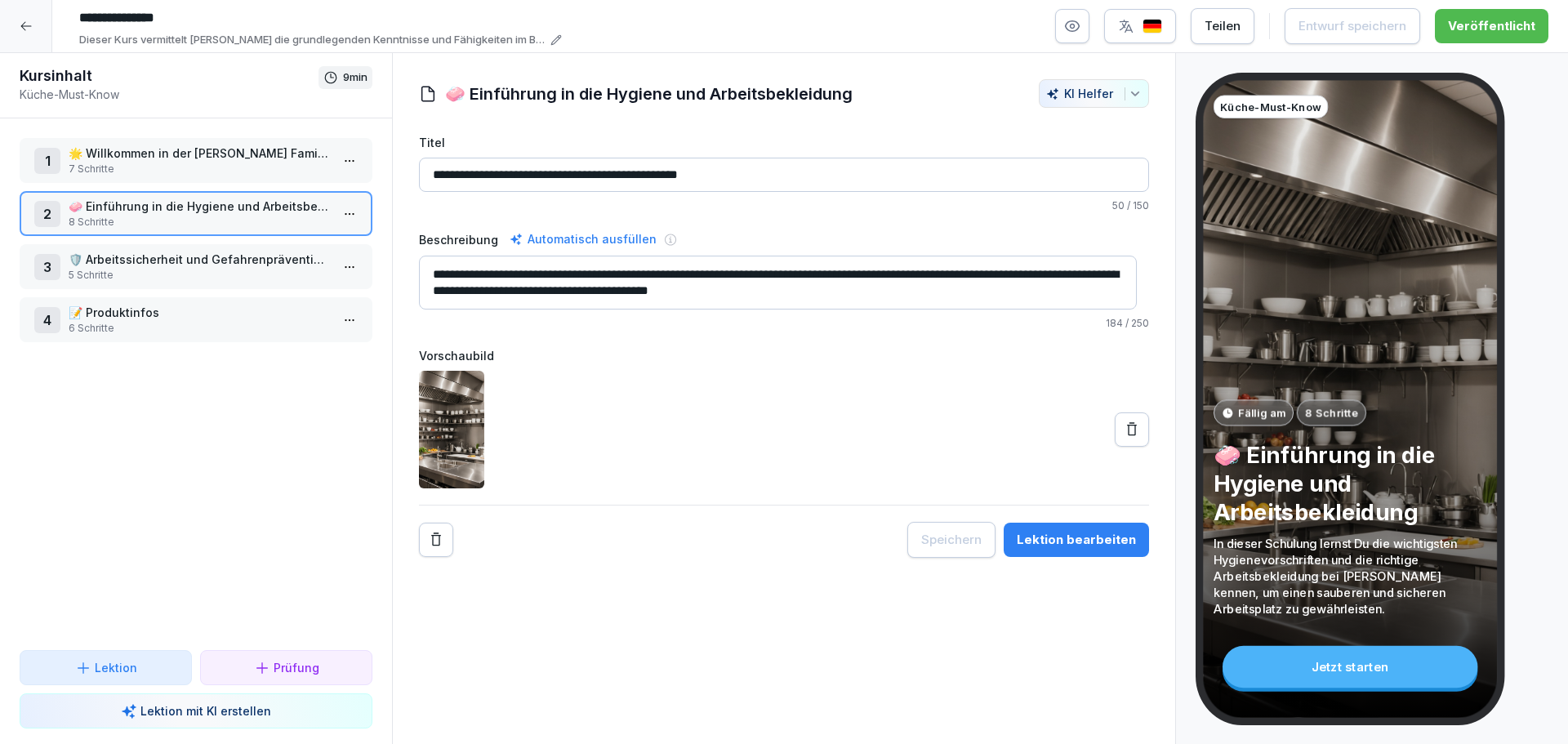
click at [252, 259] on p "🛡️ Arbeitssicherheit und Gefahrenprävention in der Küche" at bounding box center [199, 259] width 261 height 17
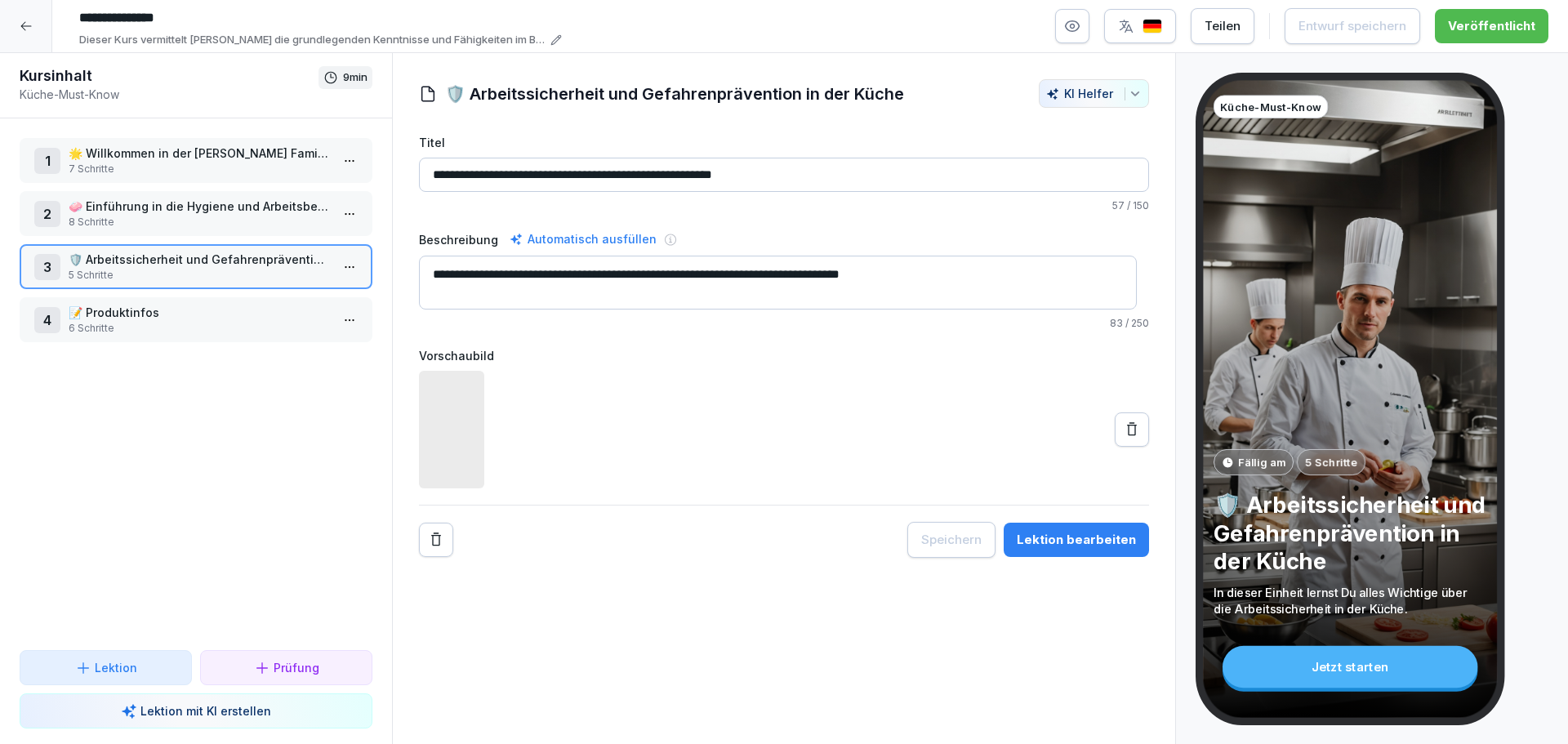
click at [203, 332] on p "6 Schritte" at bounding box center [199, 328] width 261 height 14
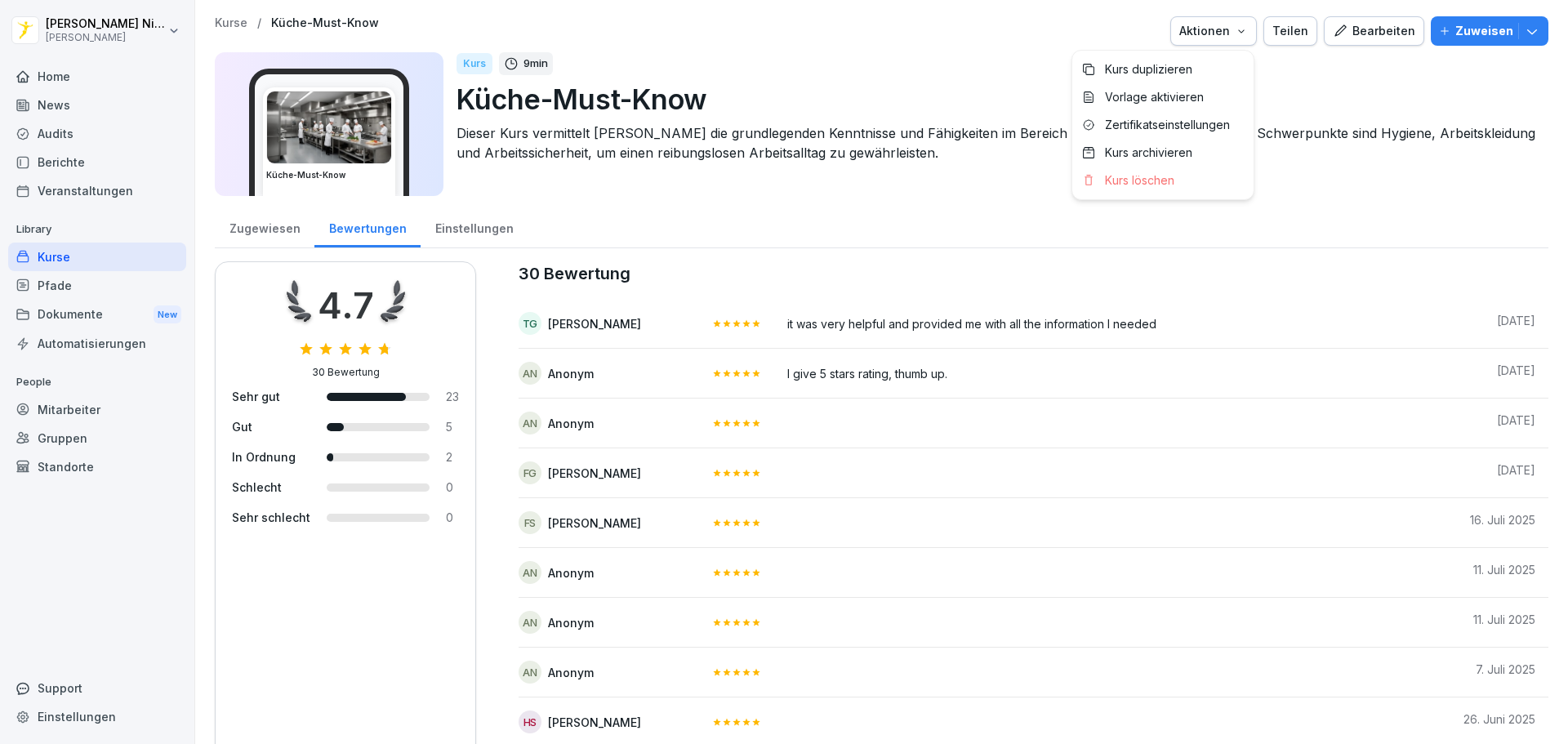
click at [1250, 27] on button "Aktionen" at bounding box center [1213, 31] width 87 height 30
click at [969, 64] on html "Hannes Nindel Peter Pane Home News Audits Berichte Veranstaltungen Library Kurs…" at bounding box center [784, 372] width 1568 height 744
click at [273, 232] on div "Zugewiesen" at bounding box center [264, 227] width 99 height 42
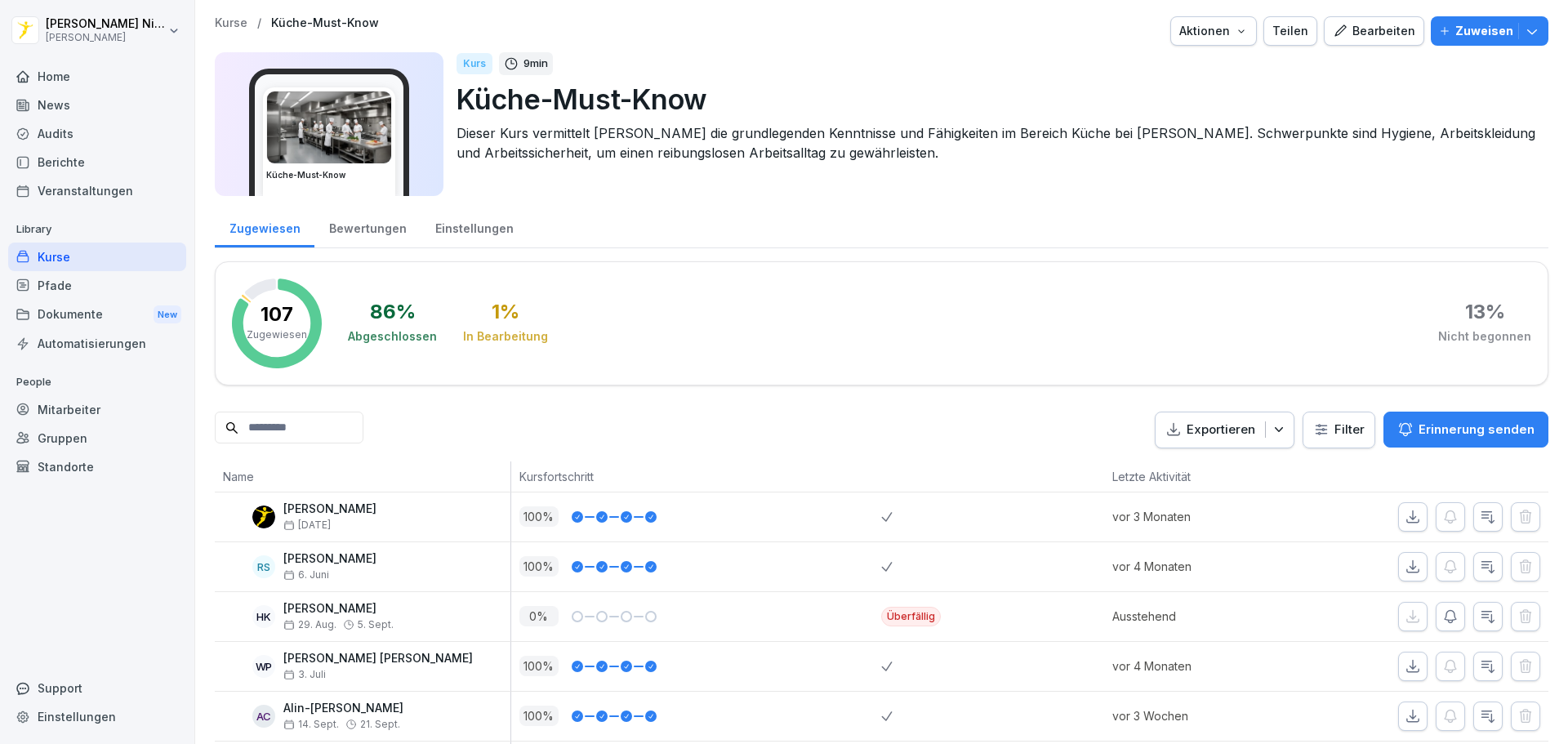
click at [60, 325] on div "Dokumente New" at bounding box center [97, 314] width 178 height 30
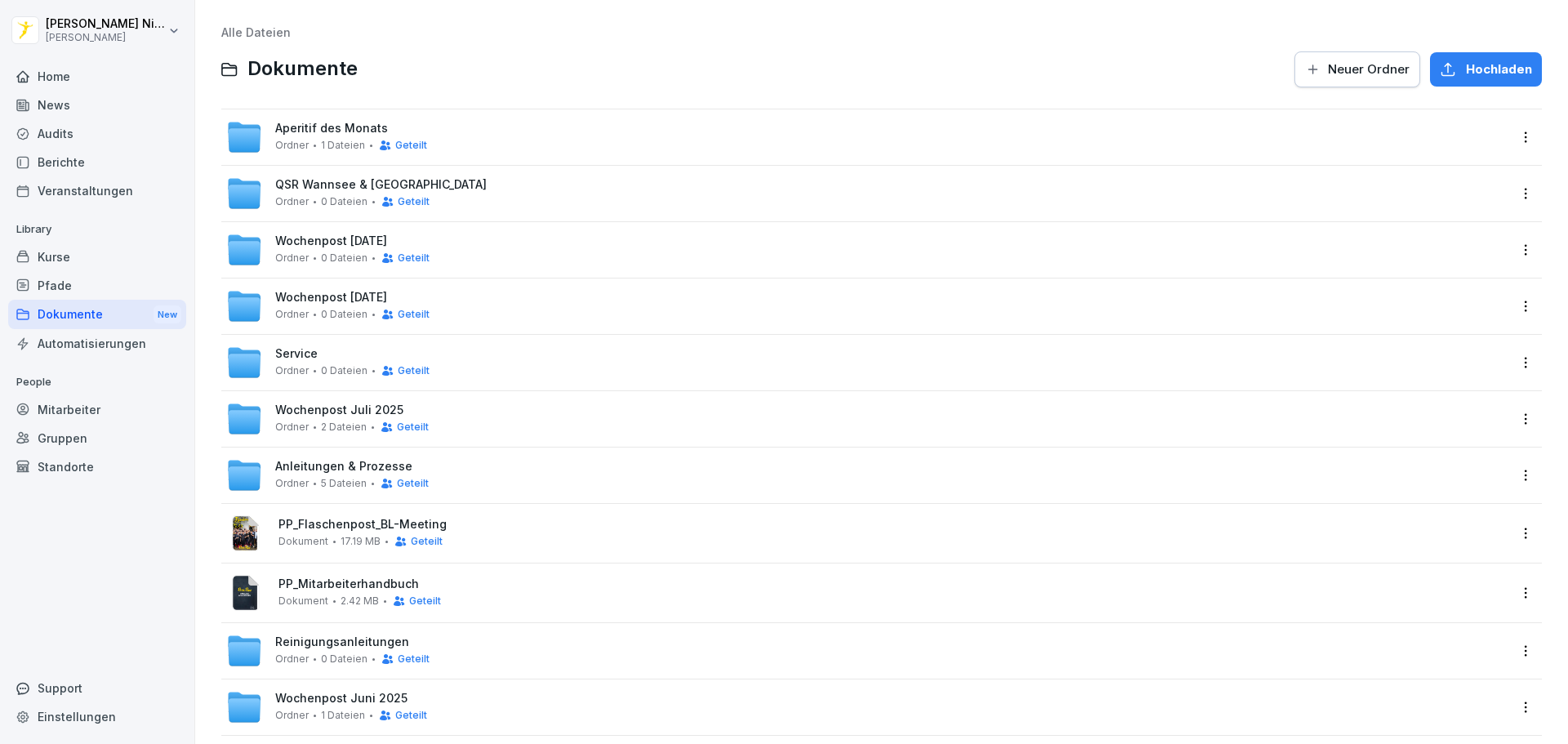
click at [85, 314] on div "Dokumente New" at bounding box center [97, 314] width 178 height 30
